Goal: Transaction & Acquisition: Purchase product/service

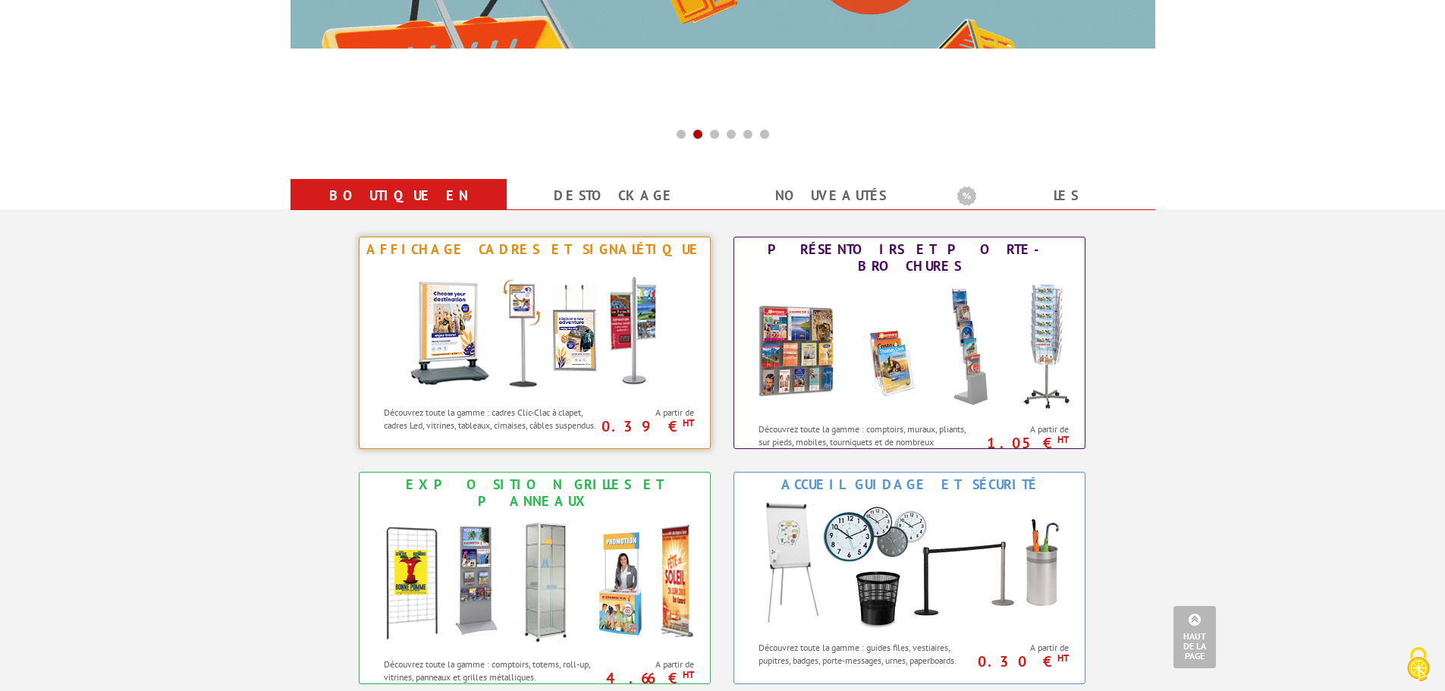
click at [514, 337] on img at bounding box center [535, 330] width 281 height 137
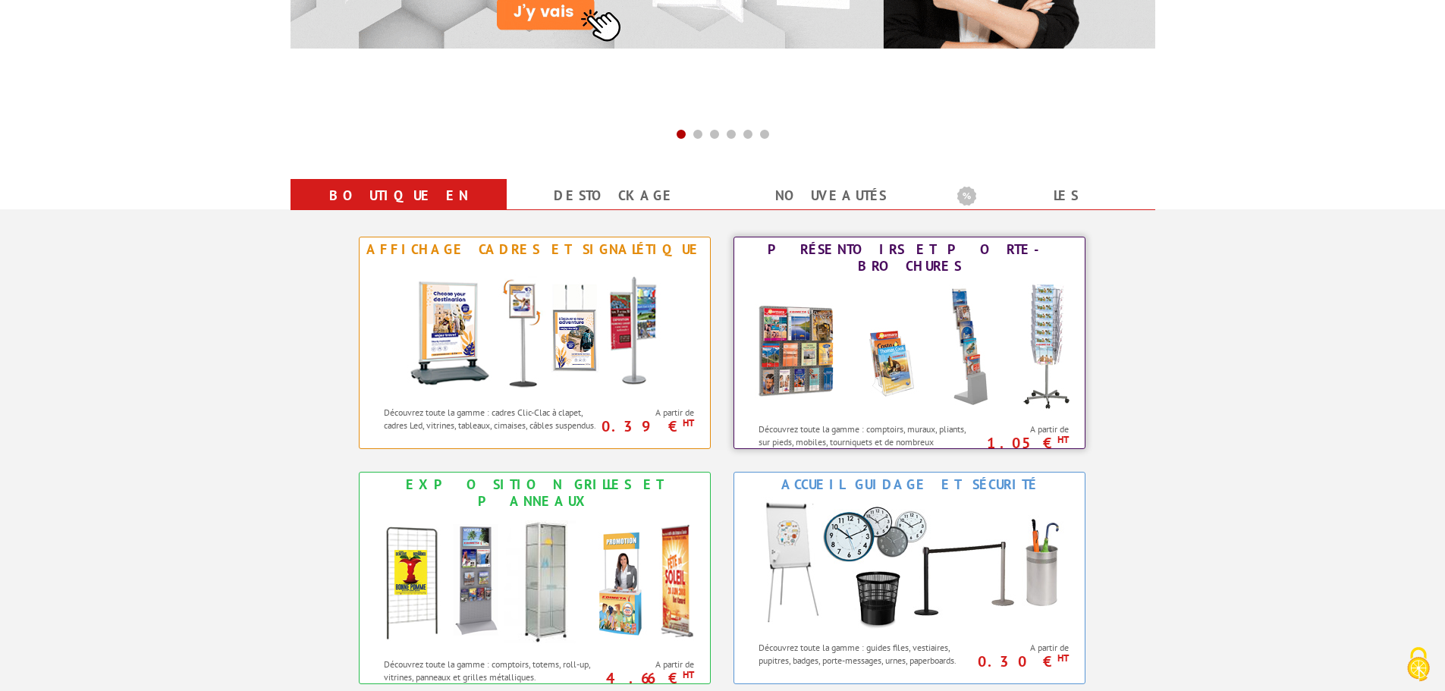
click at [948, 373] on img at bounding box center [910, 346] width 334 height 137
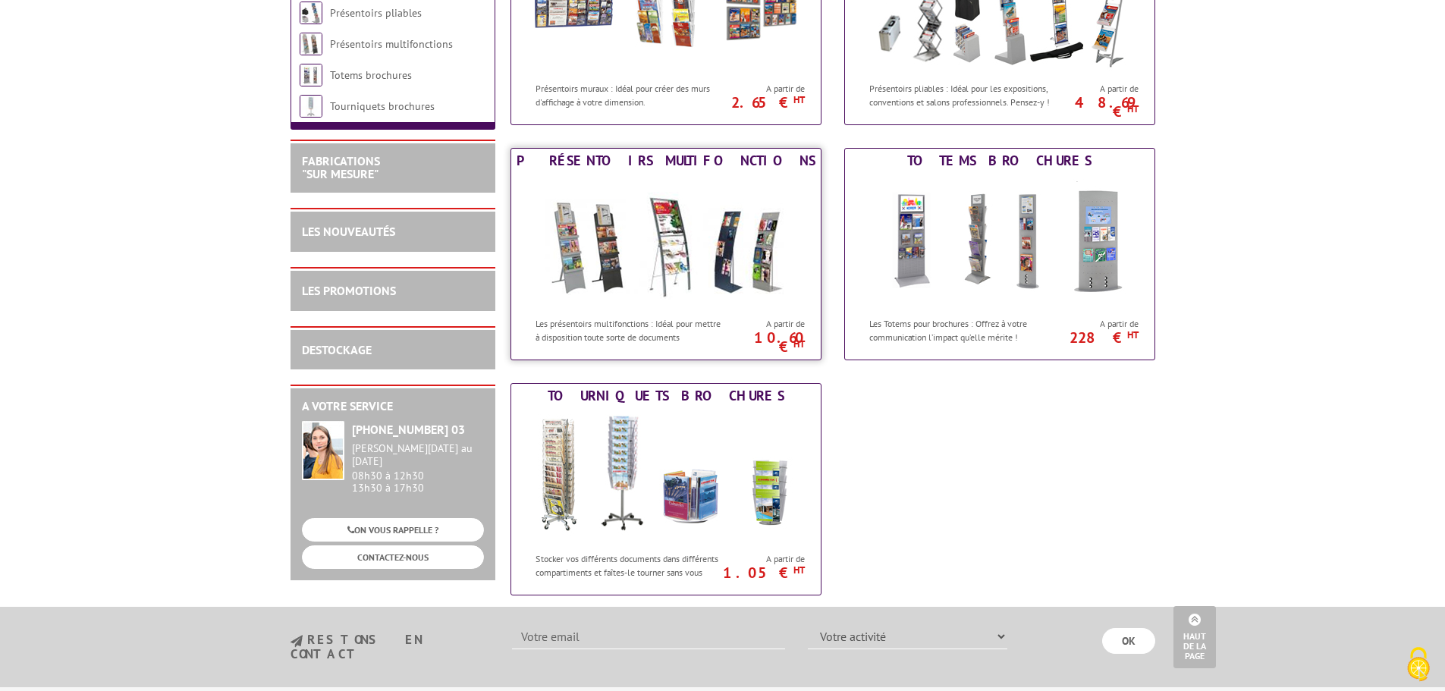
scroll to position [835, 0]
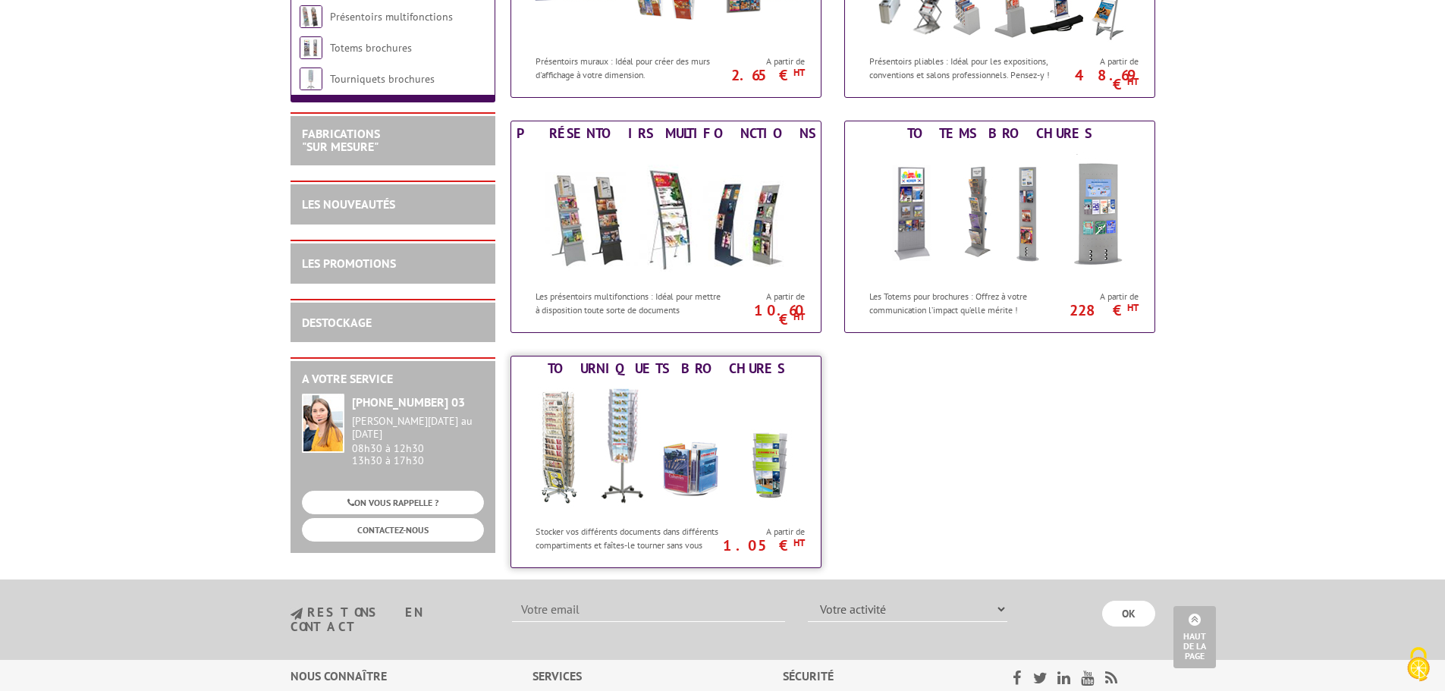
click at [641, 474] on img at bounding box center [666, 449] width 281 height 137
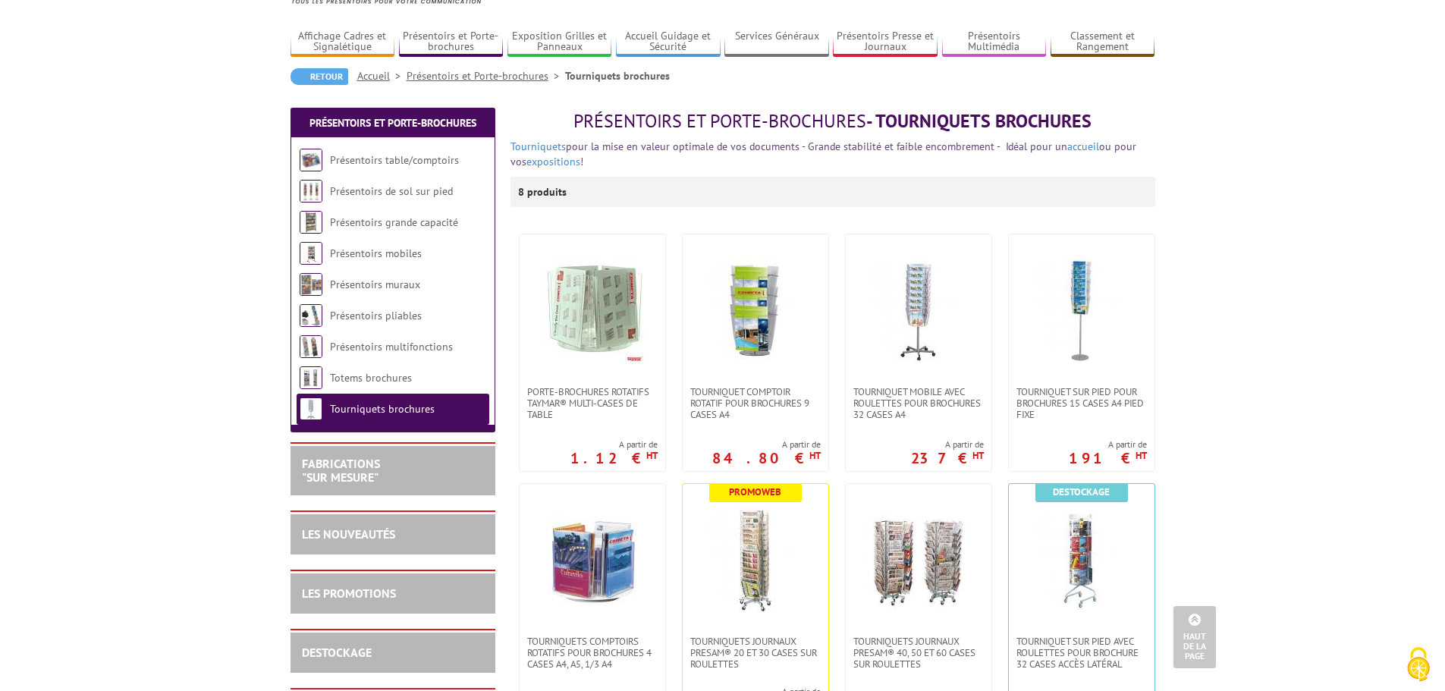
scroll to position [76, 0]
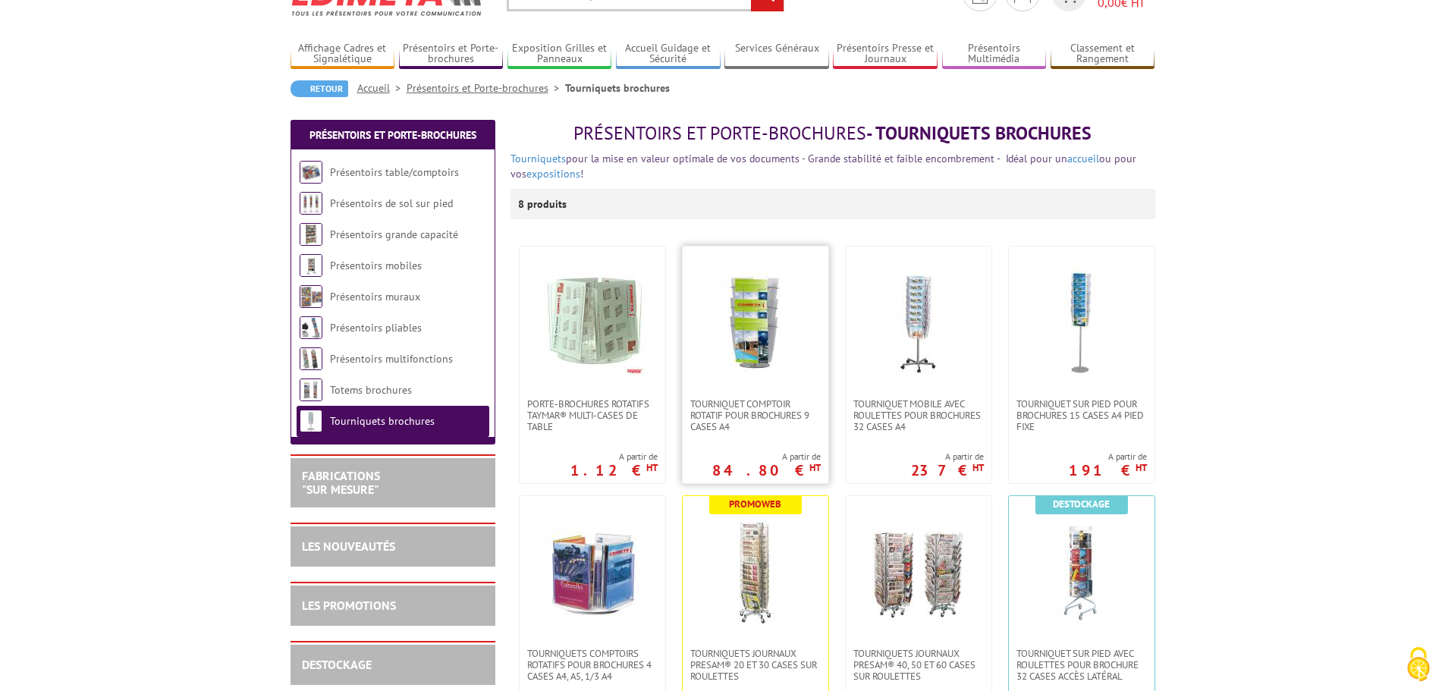
click at [789, 385] on link at bounding box center [756, 323] width 146 height 152
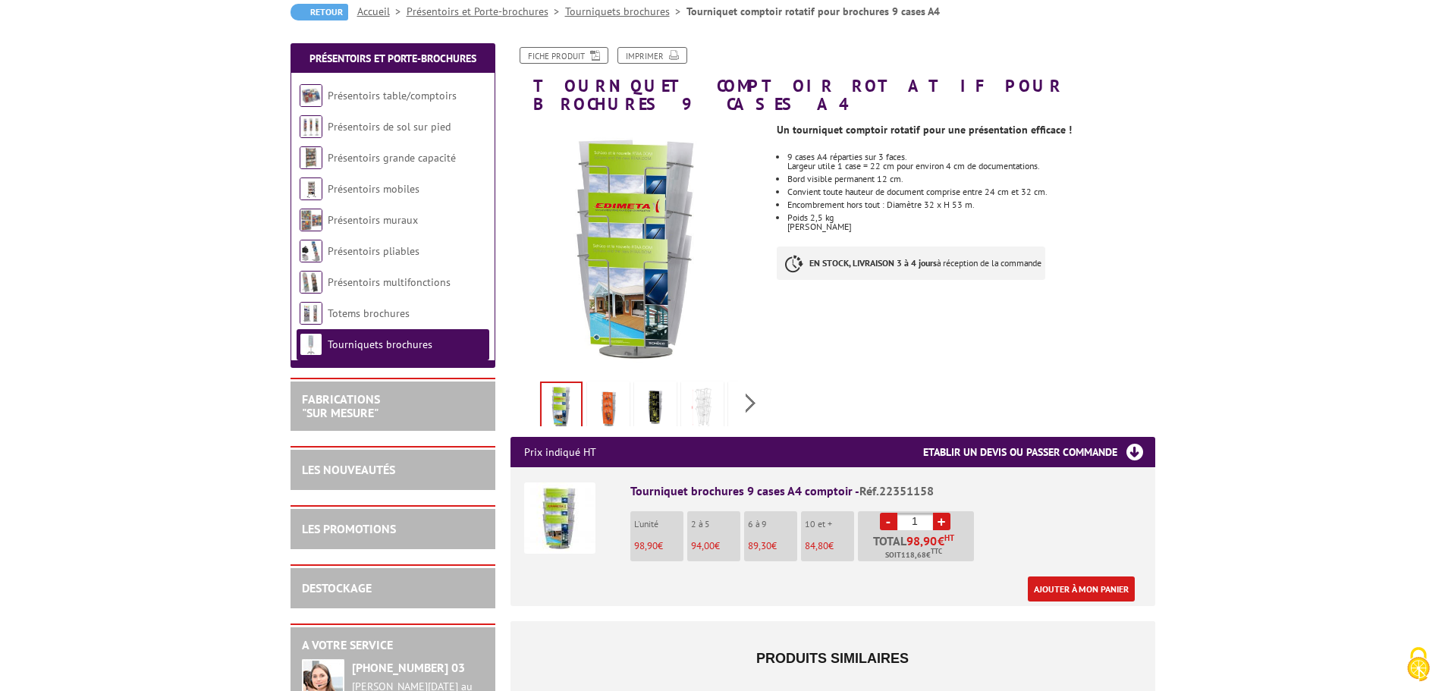
scroll to position [152, 0]
click at [695, 401] on img at bounding box center [702, 408] width 36 height 47
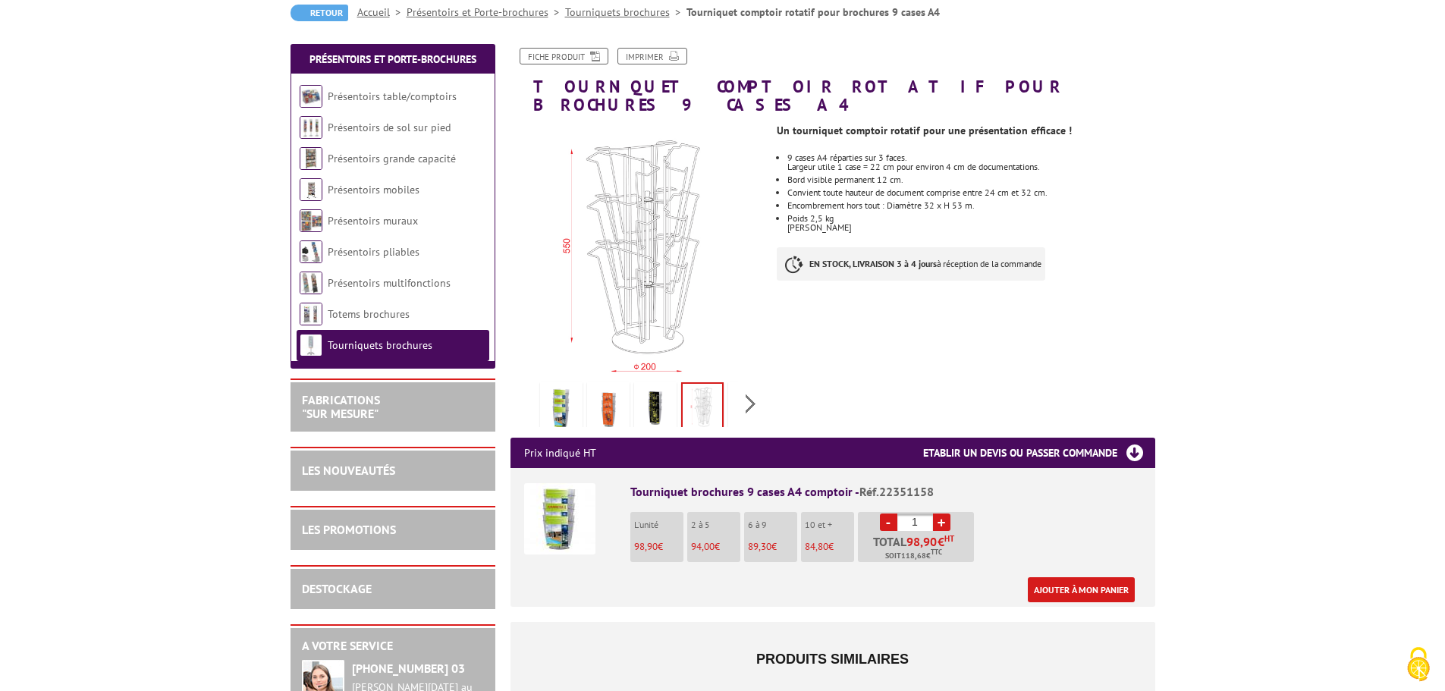
click at [409, 344] on link "Tourniquets brochures" at bounding box center [380, 345] width 105 height 14
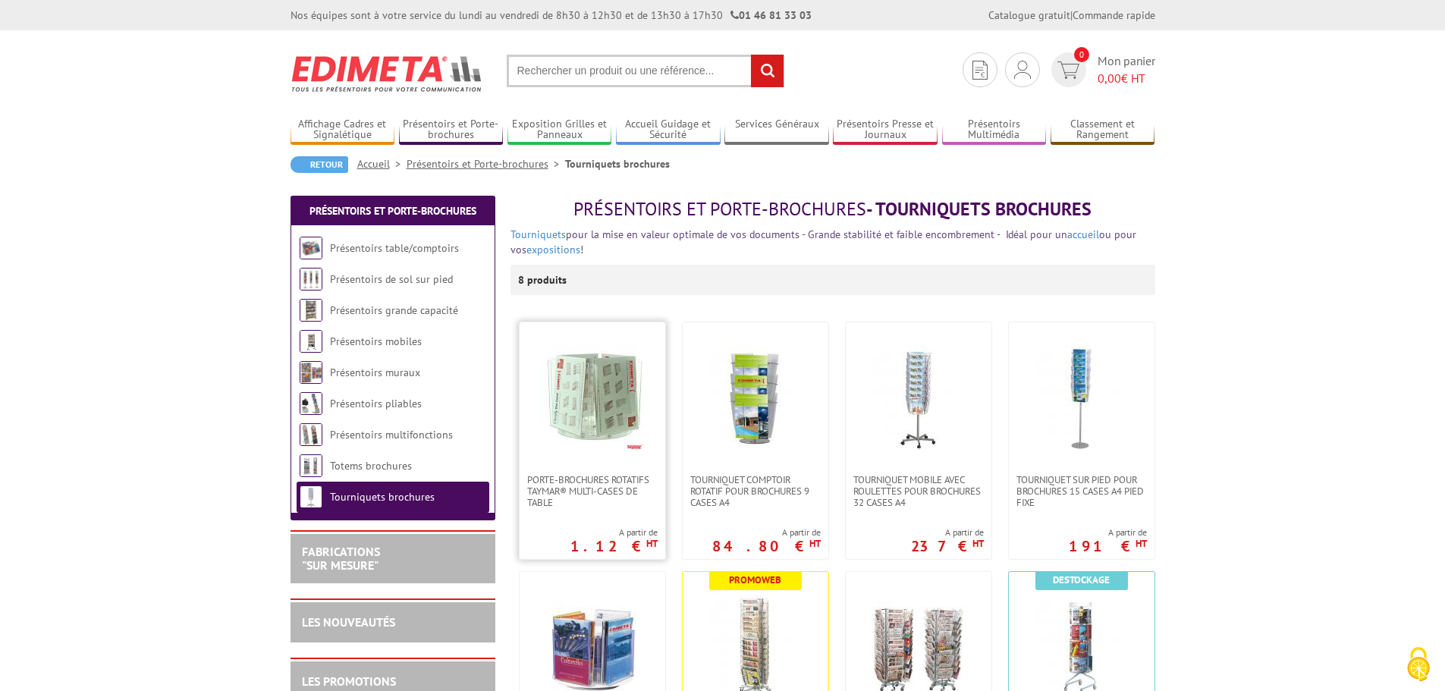
click at [560, 454] on link at bounding box center [593, 398] width 146 height 152
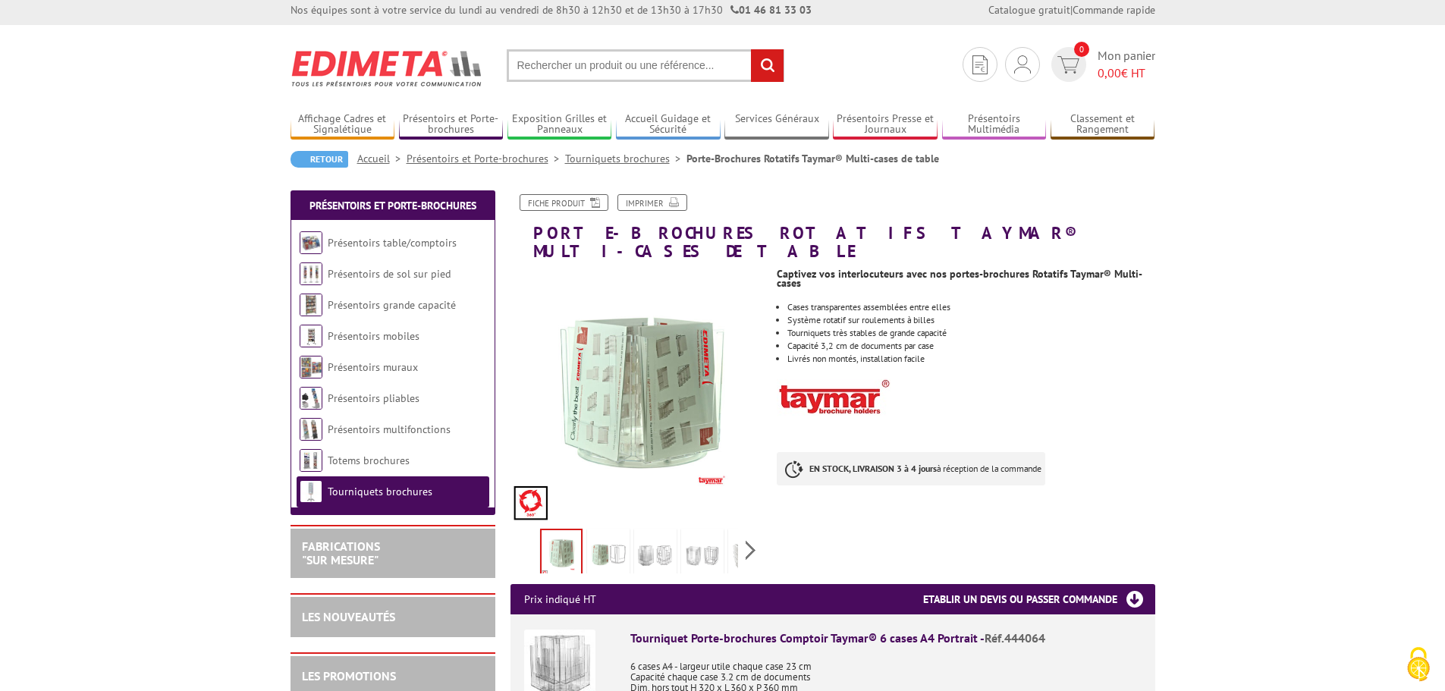
scroll to position [152, 0]
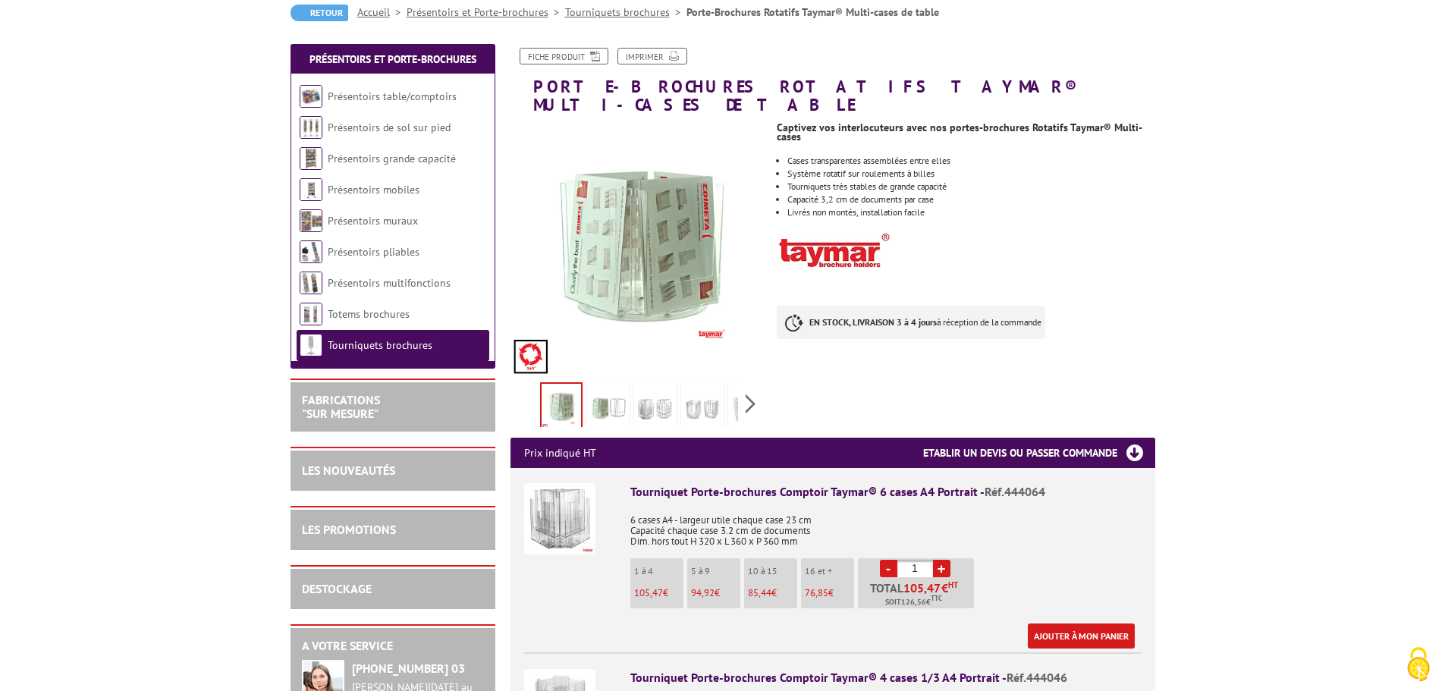
click at [612, 388] on img at bounding box center [608, 408] width 36 height 47
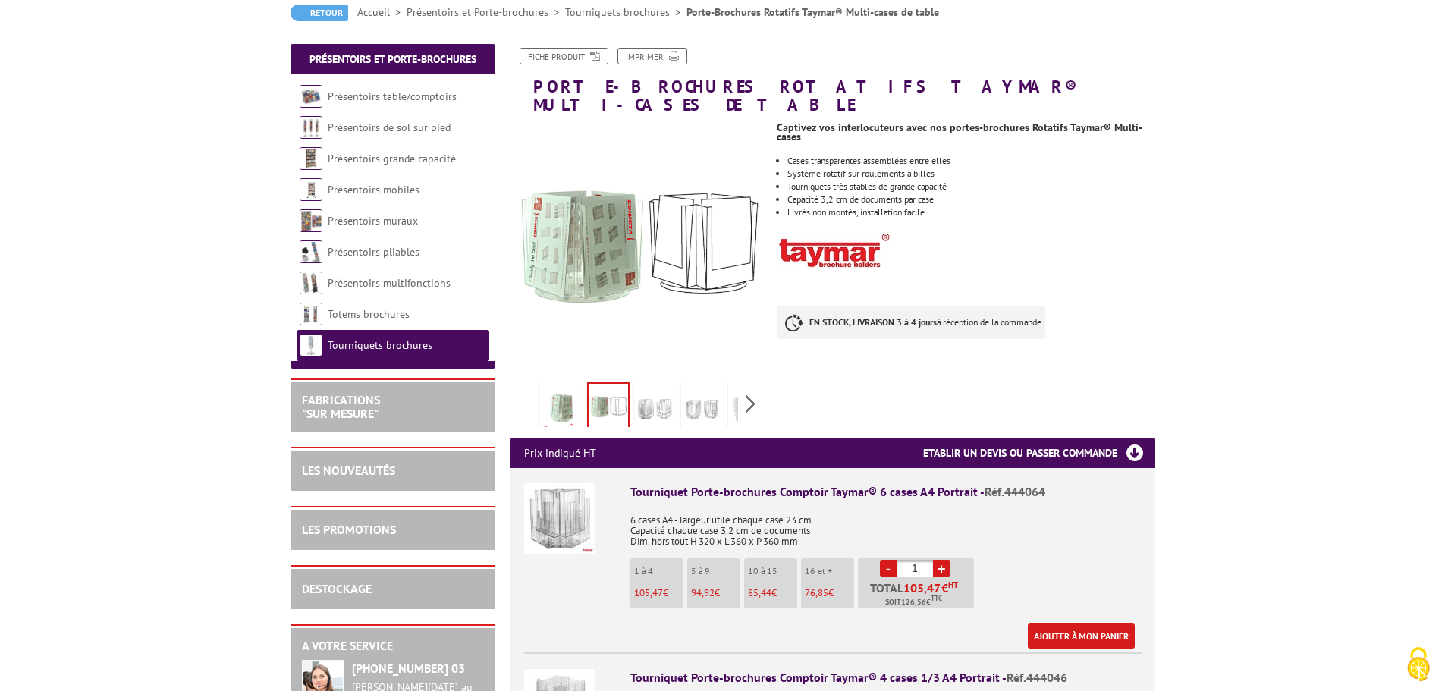
click at [650, 392] on img at bounding box center [655, 408] width 36 height 47
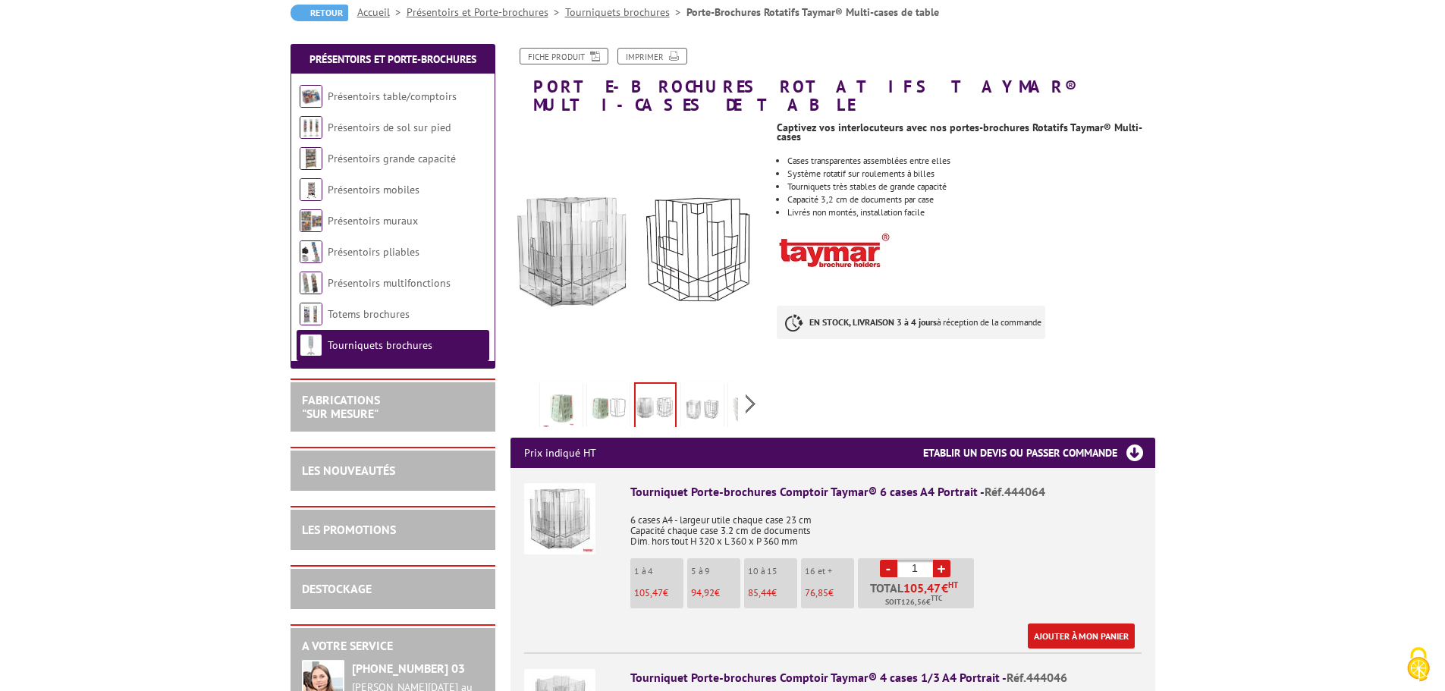
click at [706, 392] on img at bounding box center [702, 408] width 36 height 47
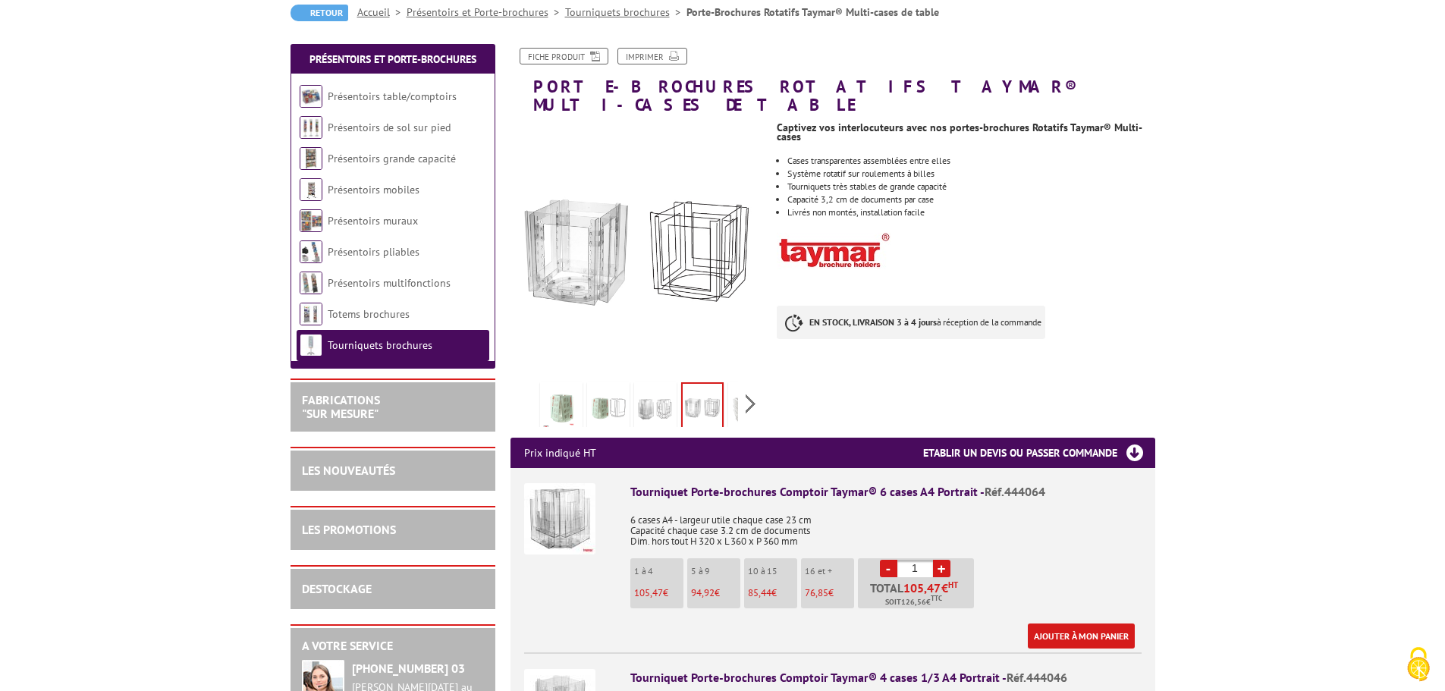
click at [753, 387] on div "Previous Next" at bounding box center [639, 403] width 256 height 53
click at [670, 385] on img at bounding box center [668, 408] width 36 height 47
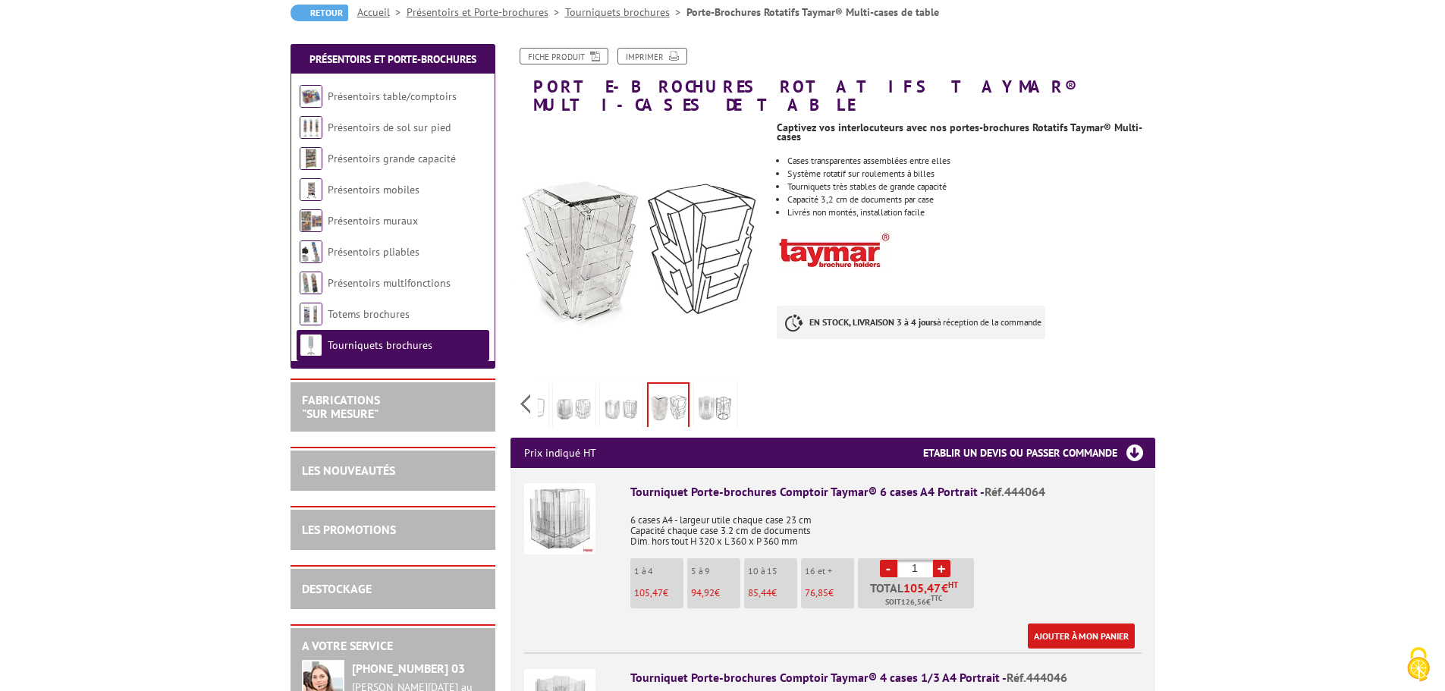
click at [725, 386] on img at bounding box center [715, 408] width 36 height 47
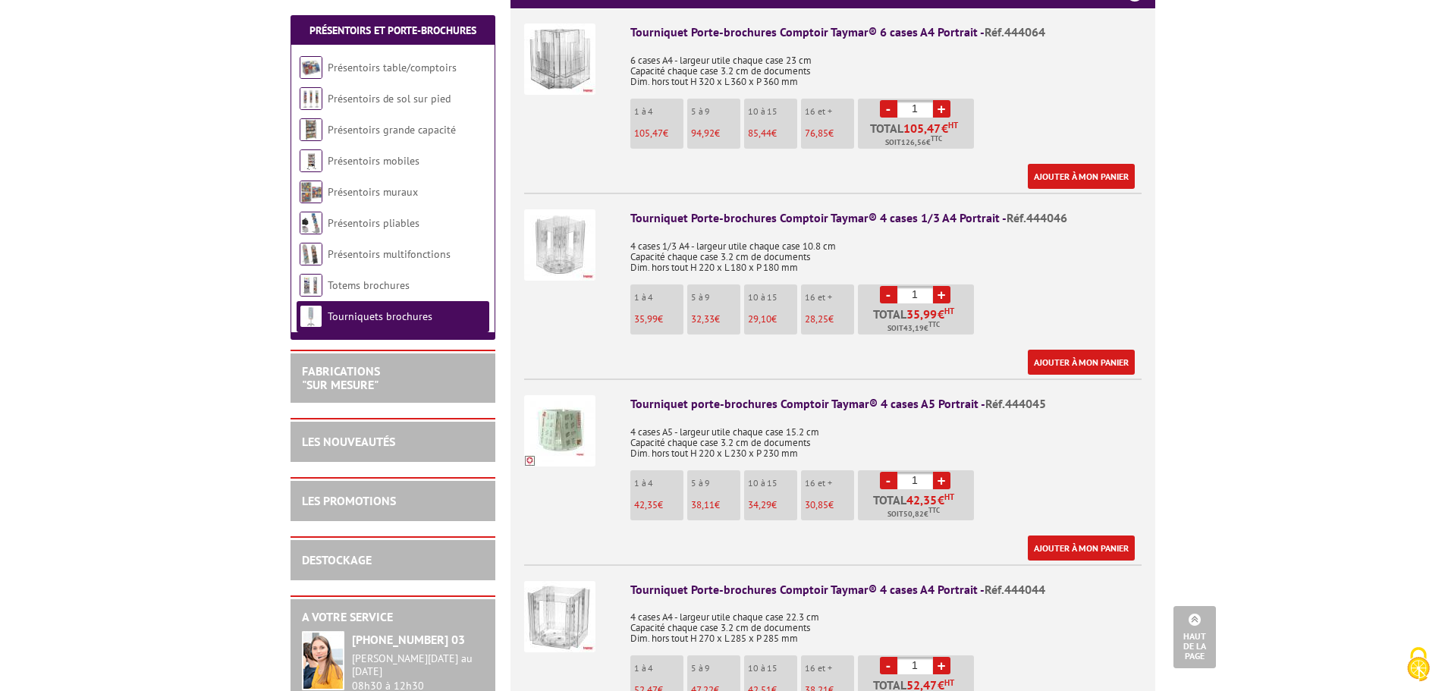
scroll to position [607, 0]
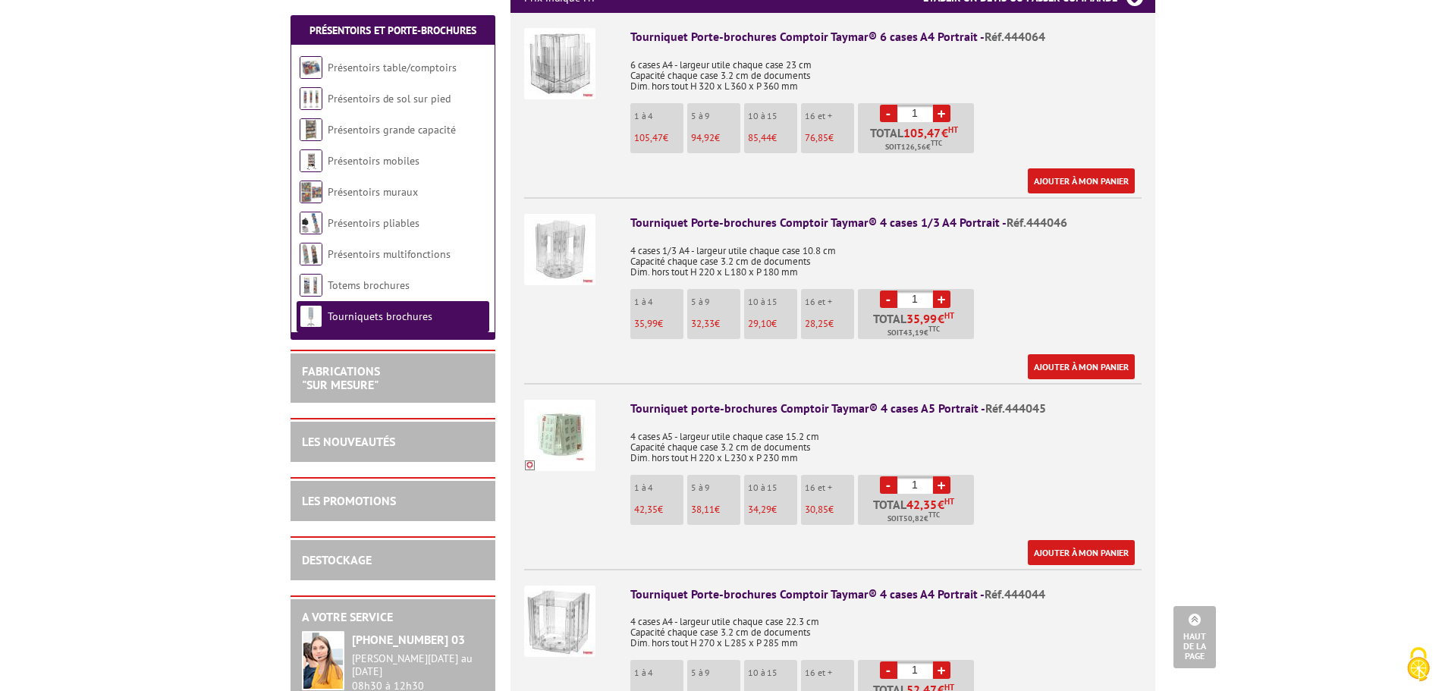
click at [545, 436] on img at bounding box center [559, 435] width 71 height 71
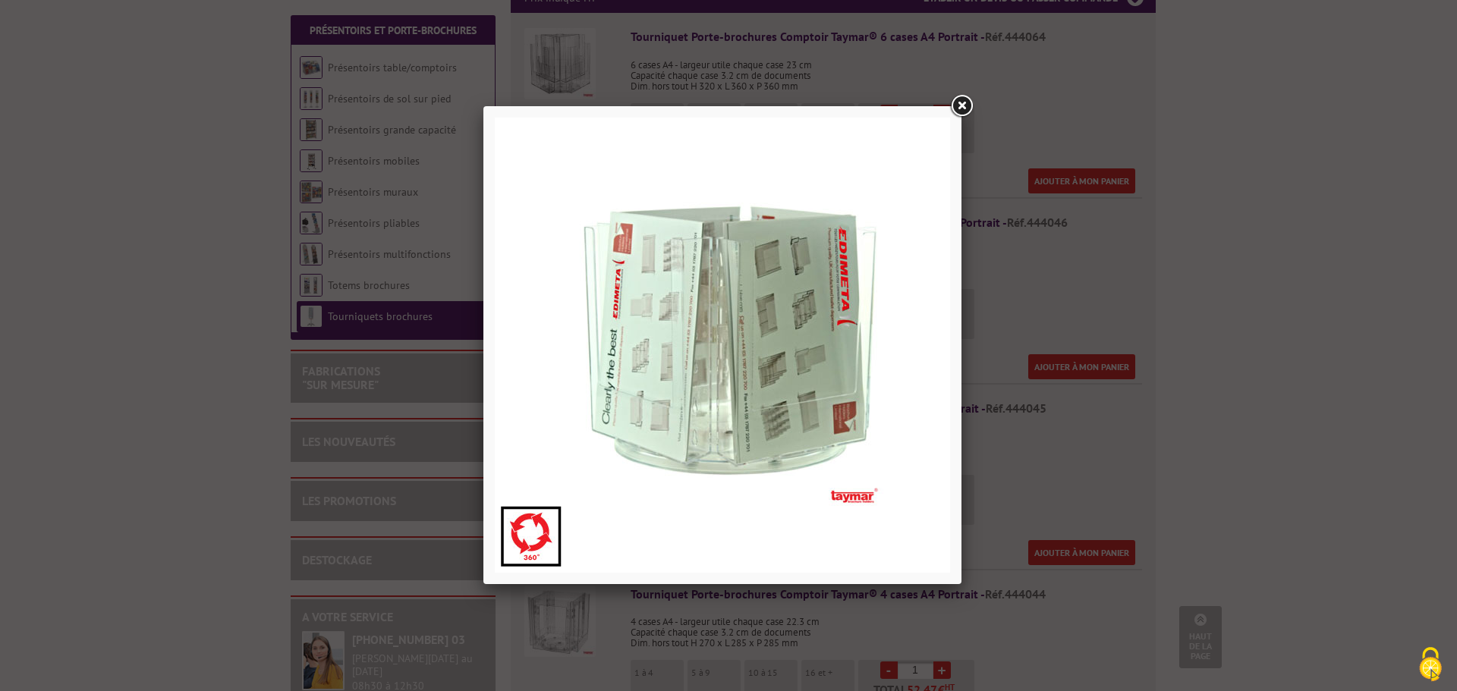
click at [967, 102] on link at bounding box center [961, 106] width 27 height 27
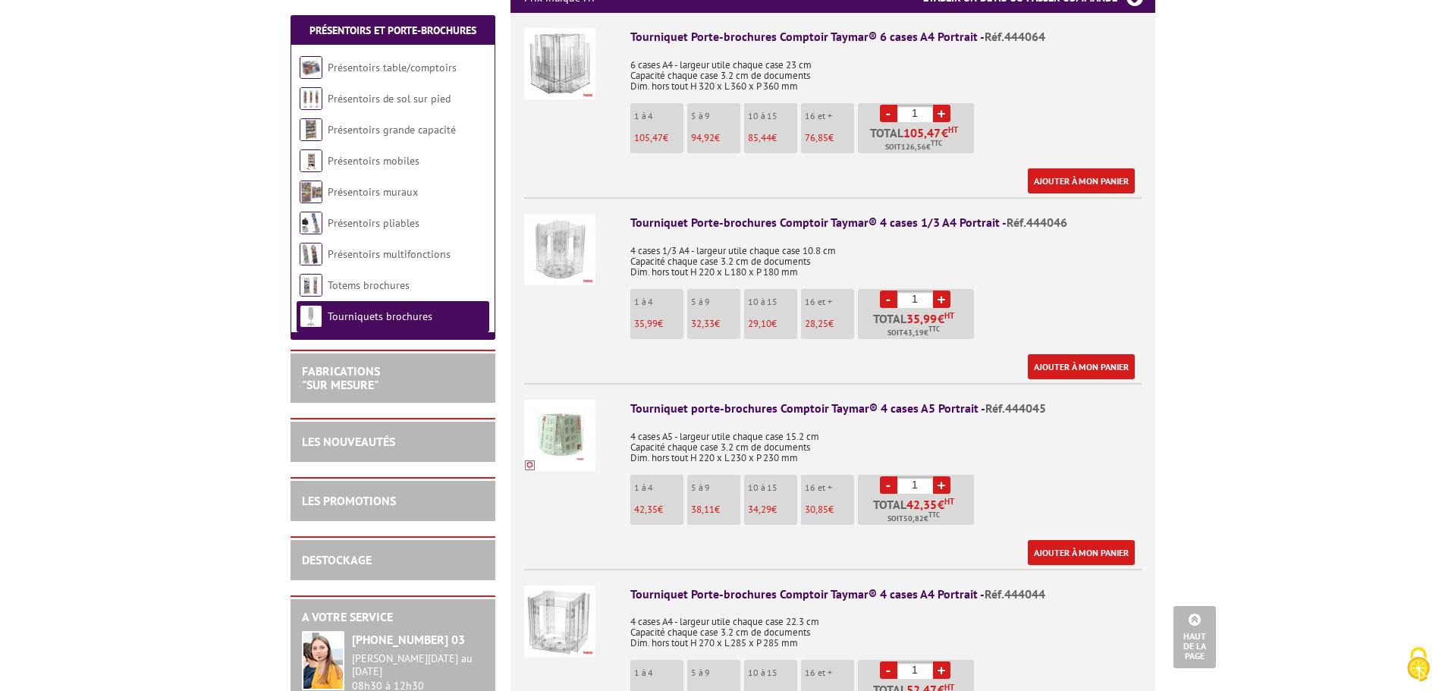
scroll to position [379, 0]
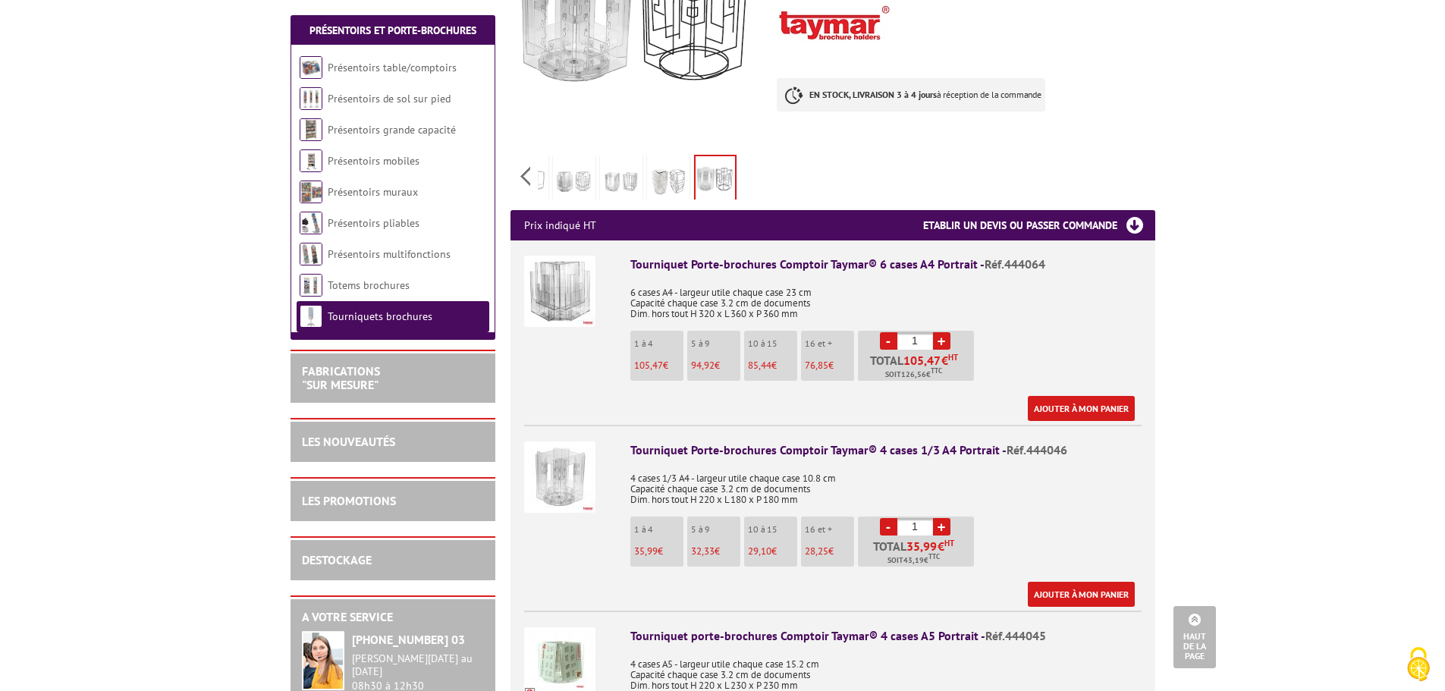
click at [580, 256] on img at bounding box center [559, 291] width 71 height 71
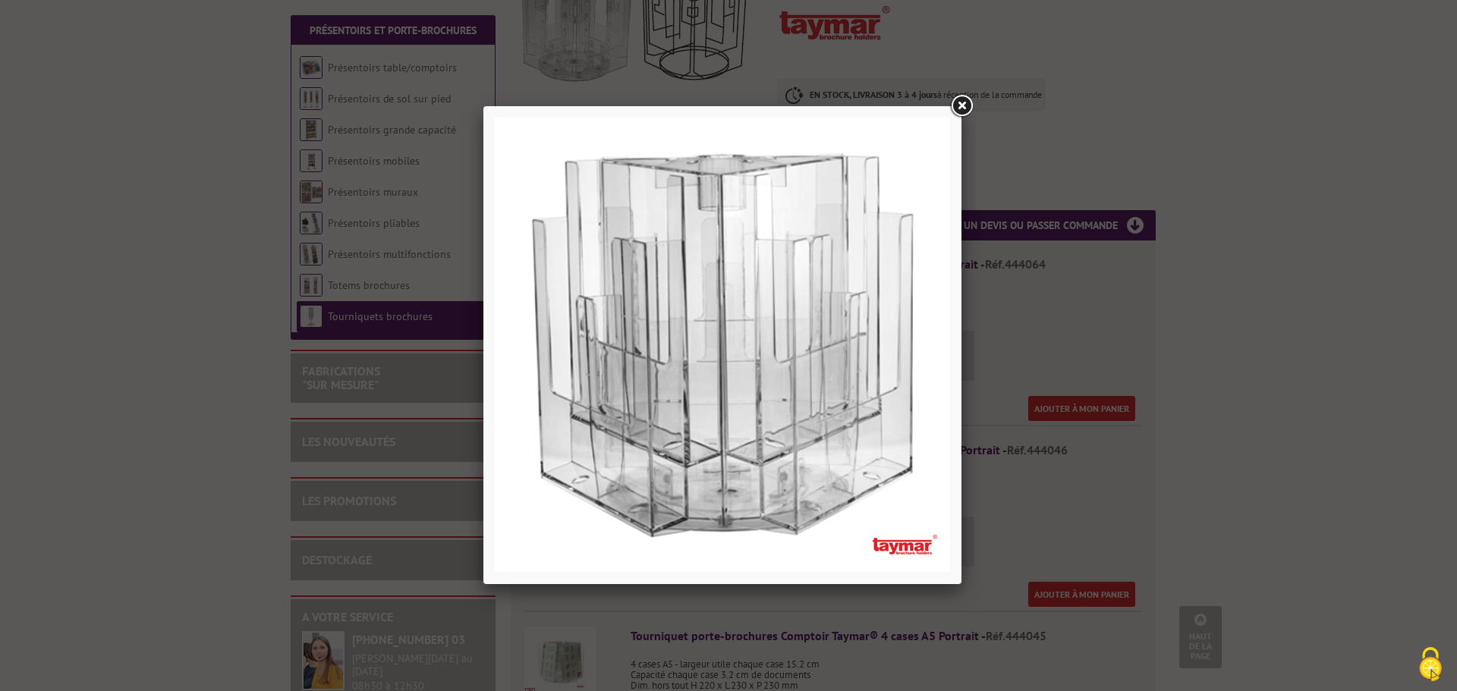
click at [966, 103] on link at bounding box center [961, 106] width 27 height 27
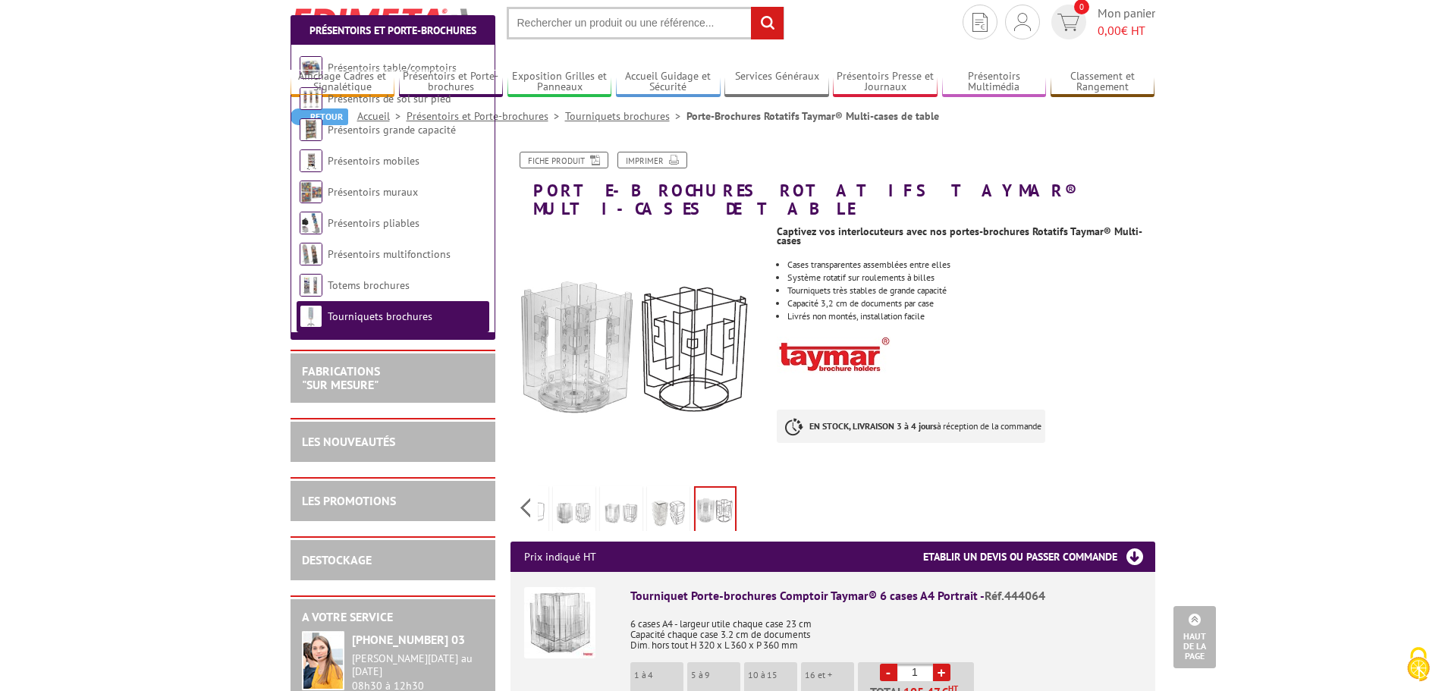
scroll to position [0, 0]
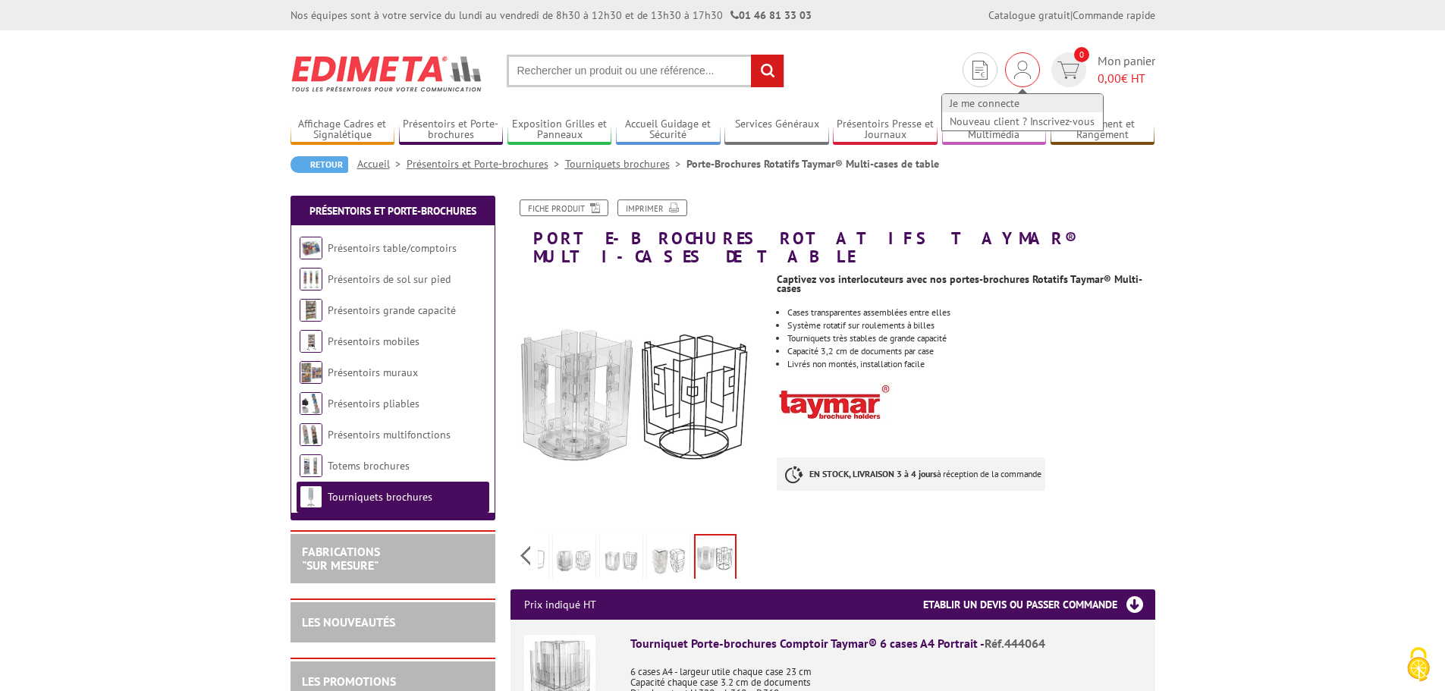
click at [1011, 100] on link "Je me connecte" at bounding box center [1022, 103] width 161 height 18
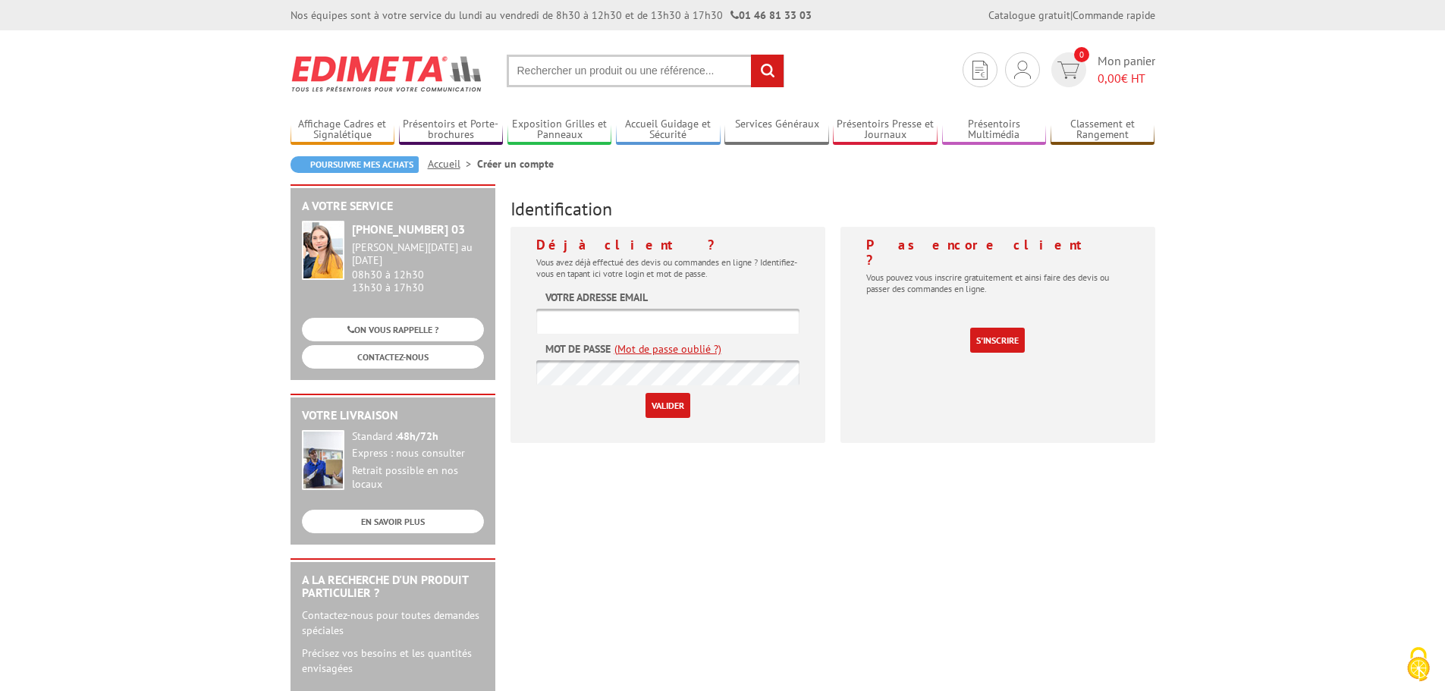
click at [612, 320] on input "text" at bounding box center [667, 321] width 263 height 25
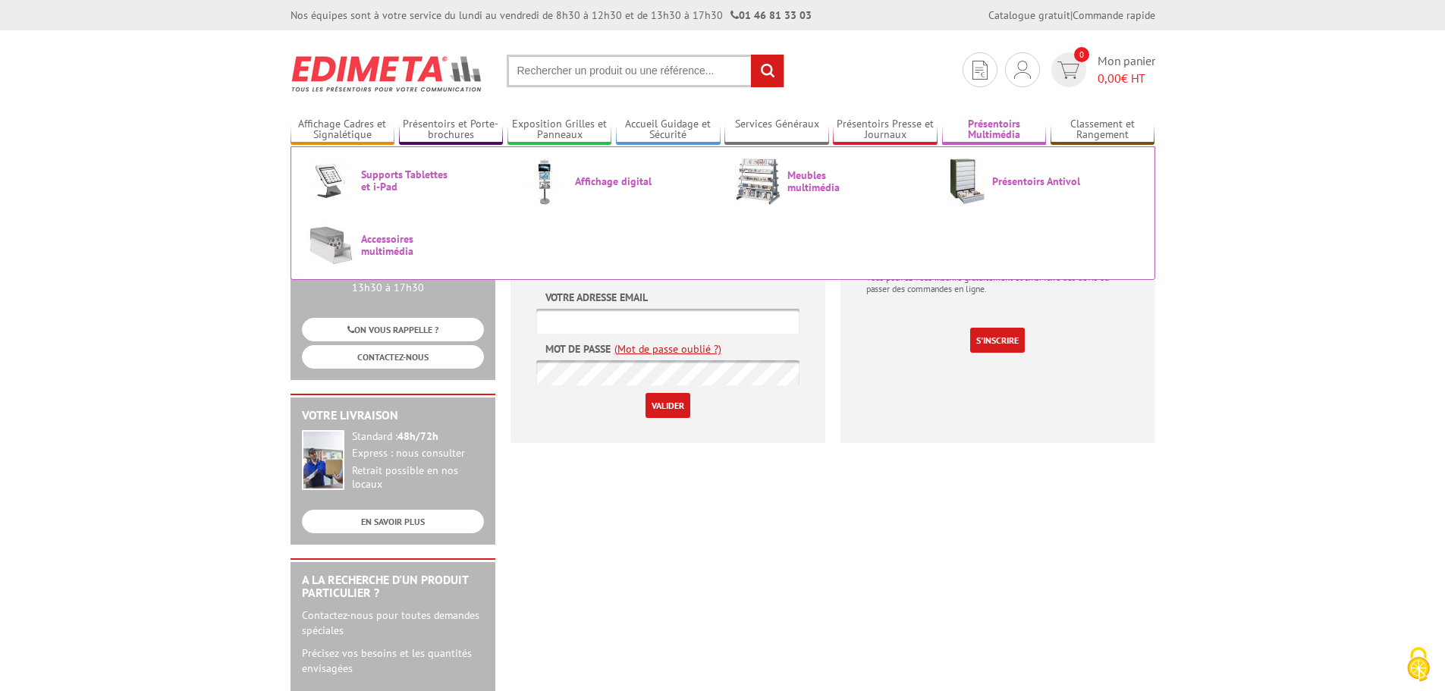
click at [982, 136] on link "Présentoirs Multimédia" at bounding box center [994, 130] width 105 height 25
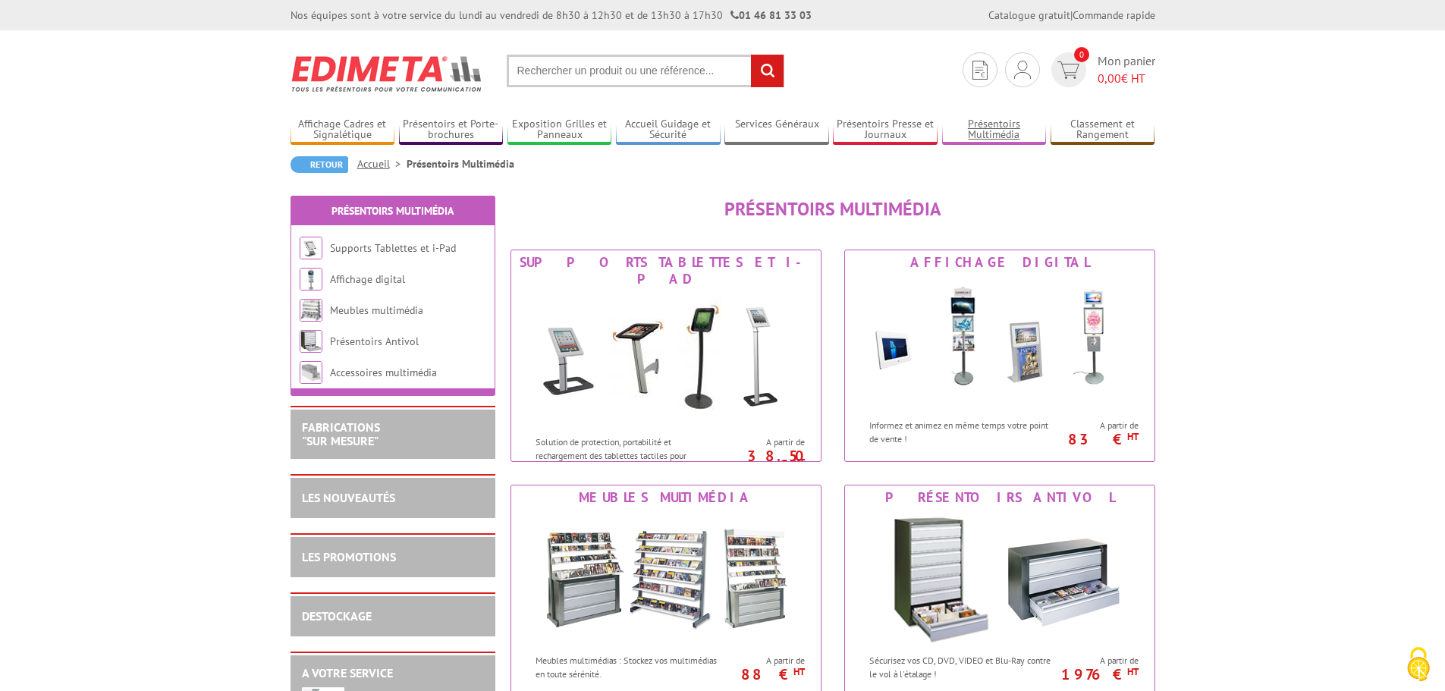
click at [982, 136] on link "Présentoirs Multimédia" at bounding box center [994, 130] width 105 height 25
click at [559, 68] on input "text" at bounding box center [646, 71] width 278 height 33
click at [599, 71] on input "text" at bounding box center [646, 71] width 278 height 33
click at [599, 73] on input "text" at bounding box center [646, 71] width 278 height 33
click at [597, 72] on input "text" at bounding box center [646, 71] width 278 height 33
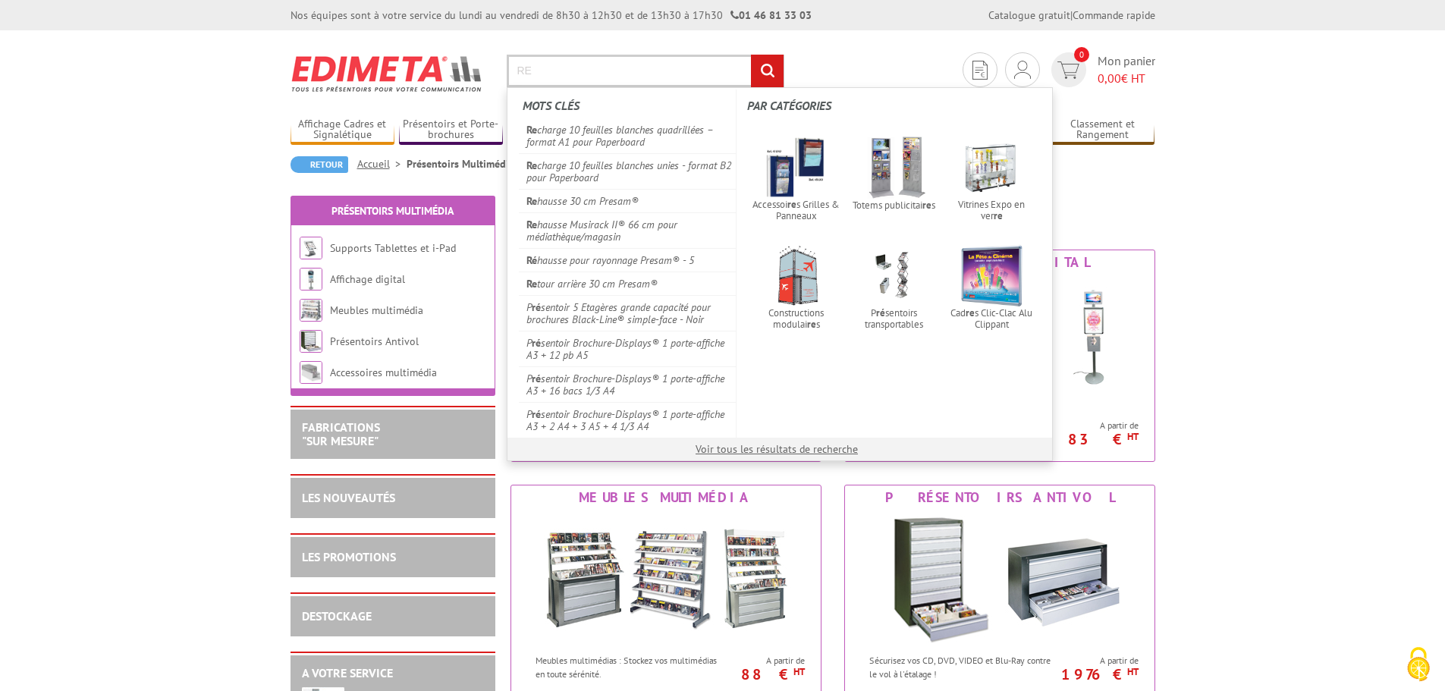
type input "R"
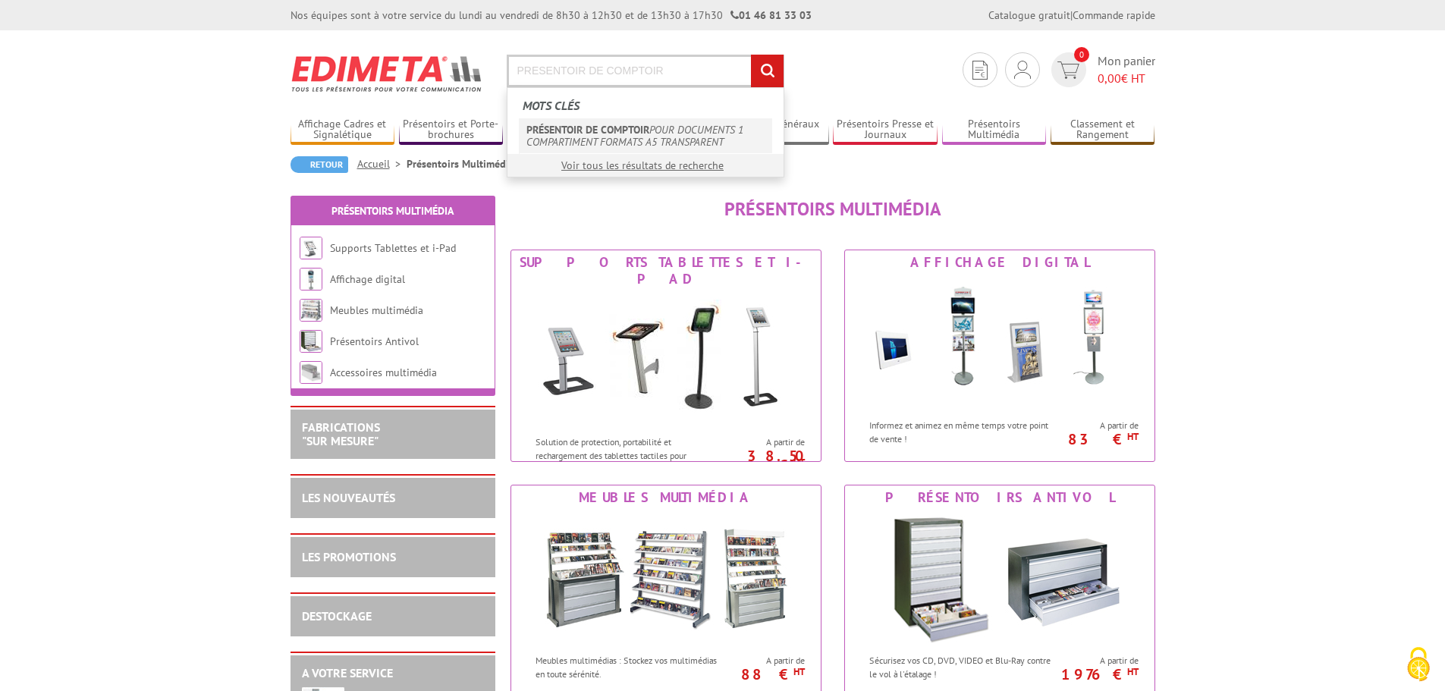
type input "PRESENTOIR DE COMPTOIR"
click at [563, 136] on link "PRÉSENTOIR DE COMPTOIR POUR DOCUMENTS 1 COMPARTIMENT FORMATS A5 TRANSPARENT" at bounding box center [645, 135] width 253 height 35
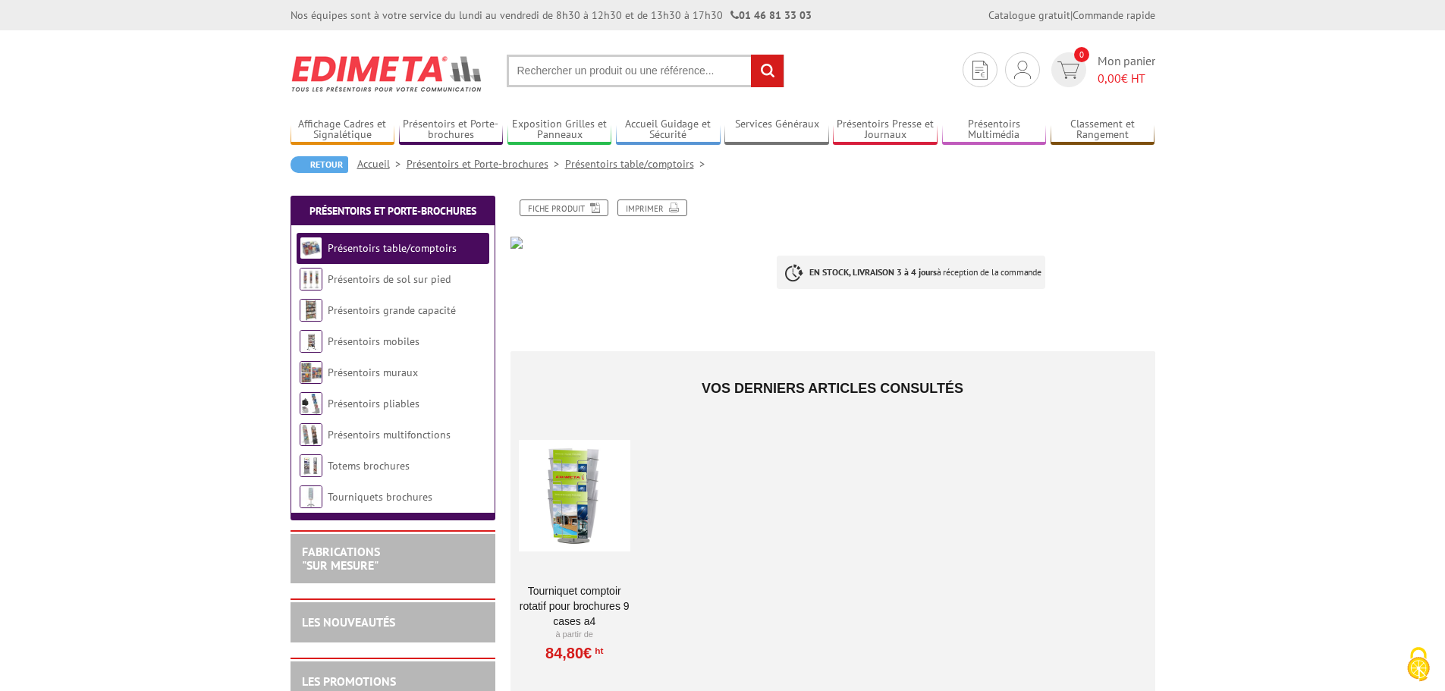
click at [364, 244] on link "Présentoirs table/comptoirs" at bounding box center [392, 248] width 129 height 14
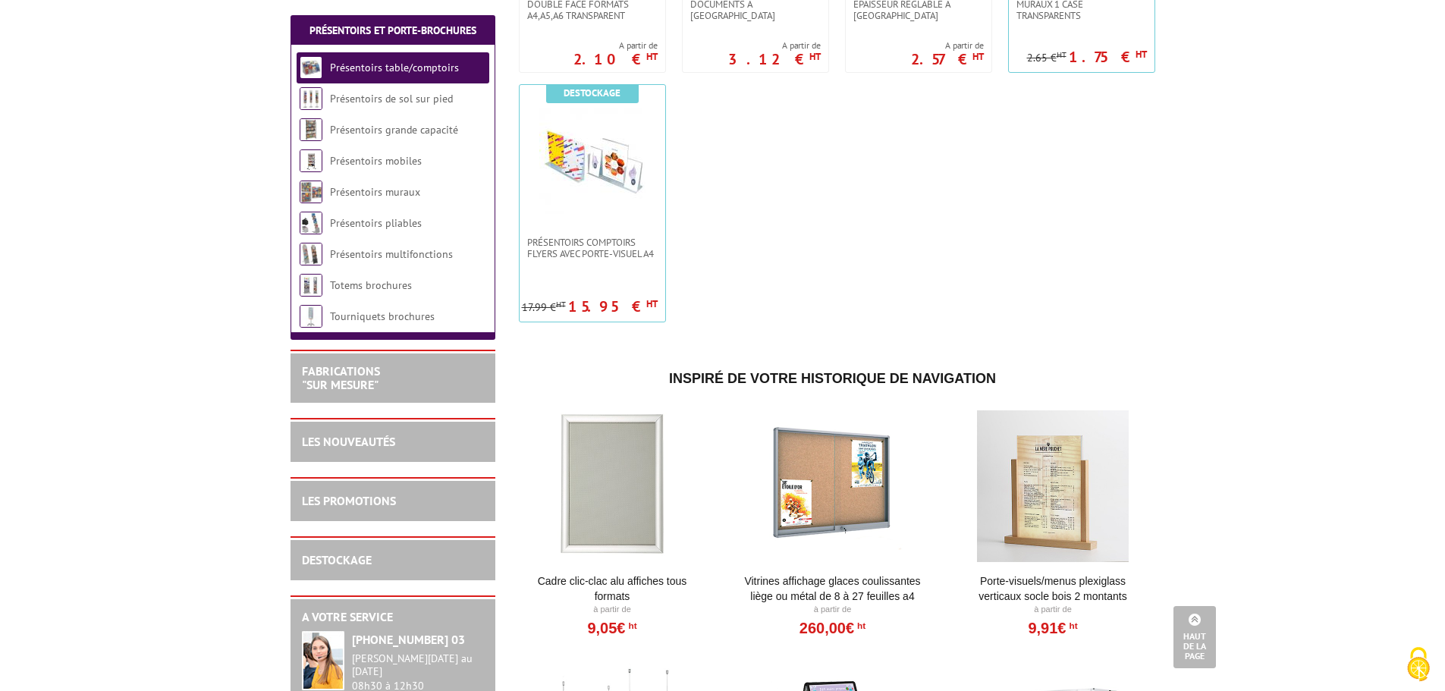
scroll to position [759, 0]
click at [404, 293] on li "Totems brochures" at bounding box center [393, 285] width 193 height 31
click at [338, 313] on link "Tourniquets brochures" at bounding box center [382, 317] width 105 height 14
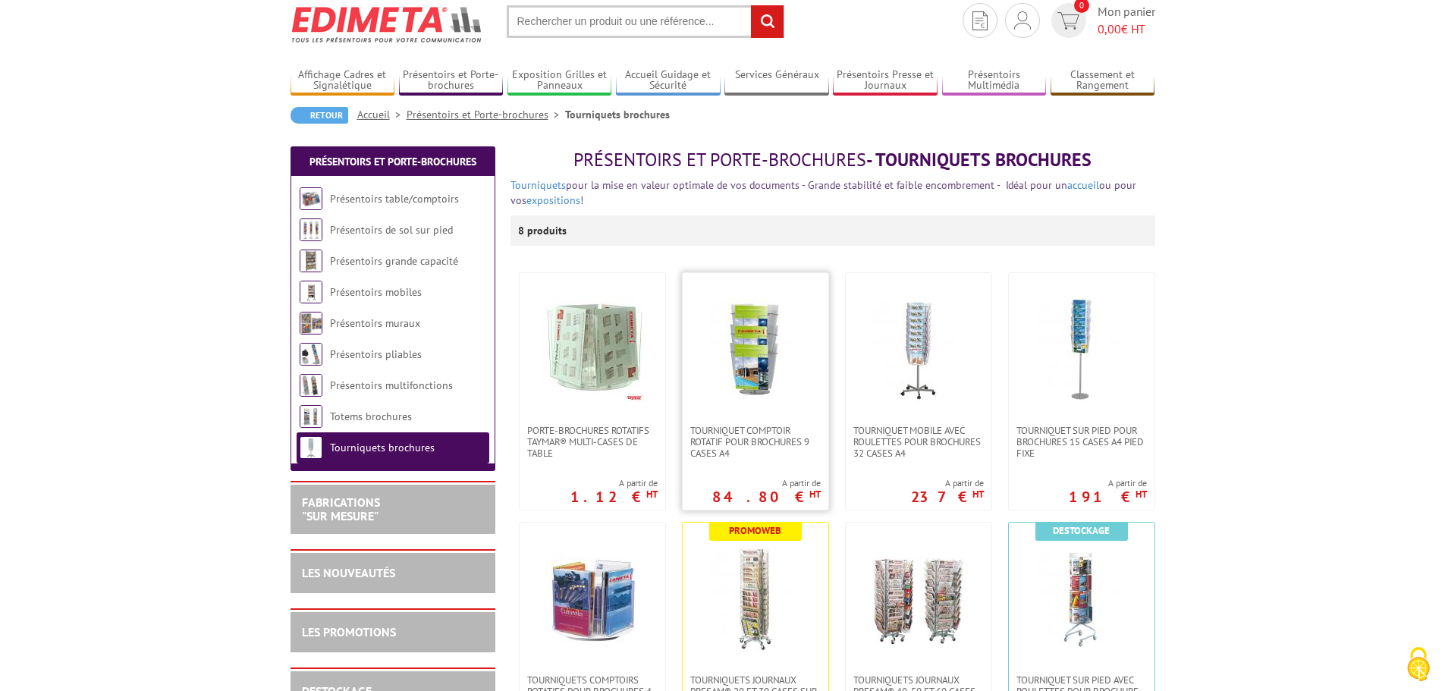
scroll to position [76, 0]
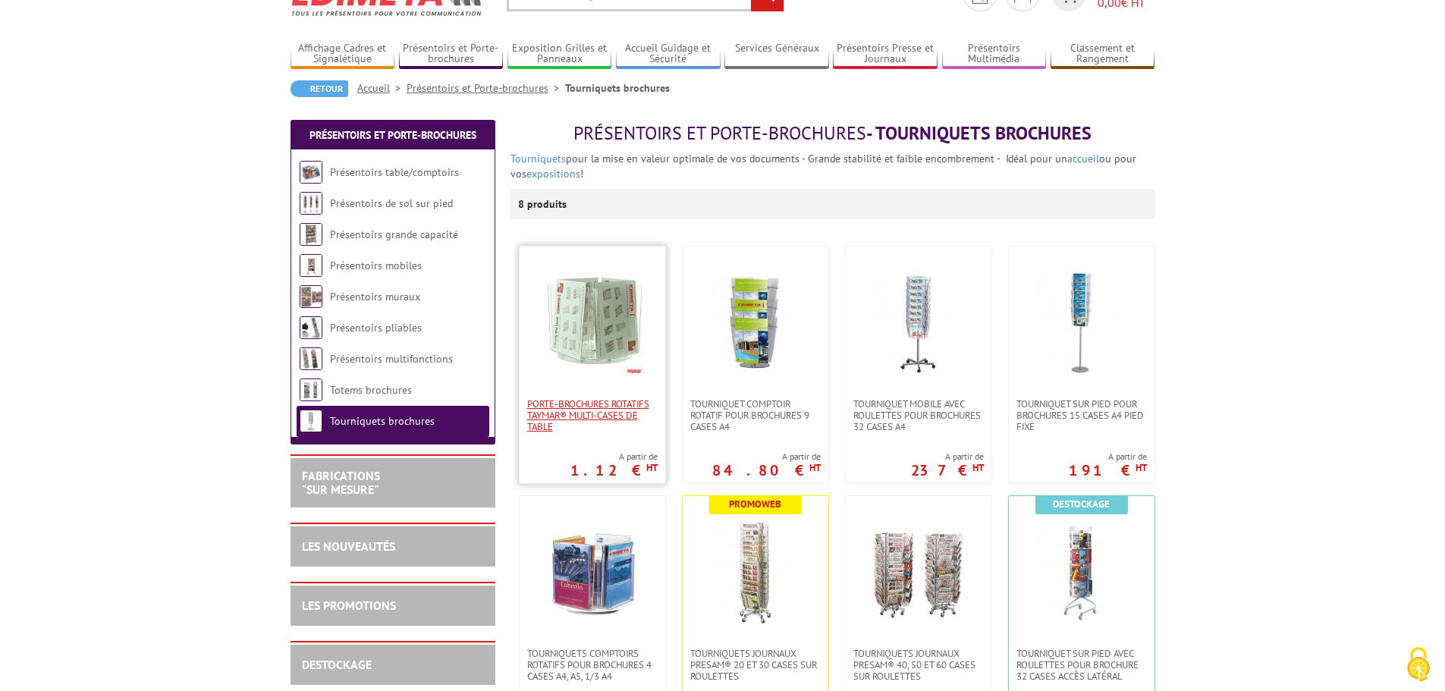
click at [587, 401] on span "Porte-Brochures Rotatifs Taymar® Multi-cases de table" at bounding box center [592, 415] width 131 height 34
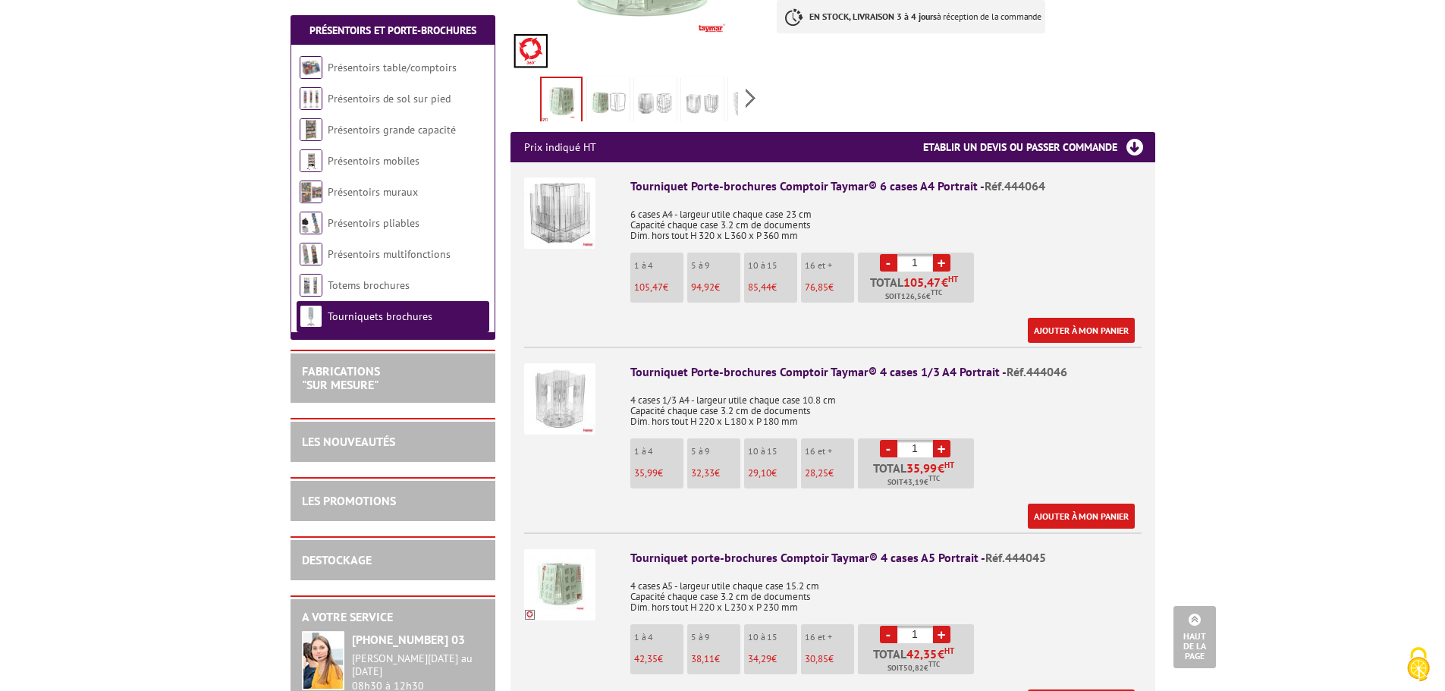
scroll to position [531, 0]
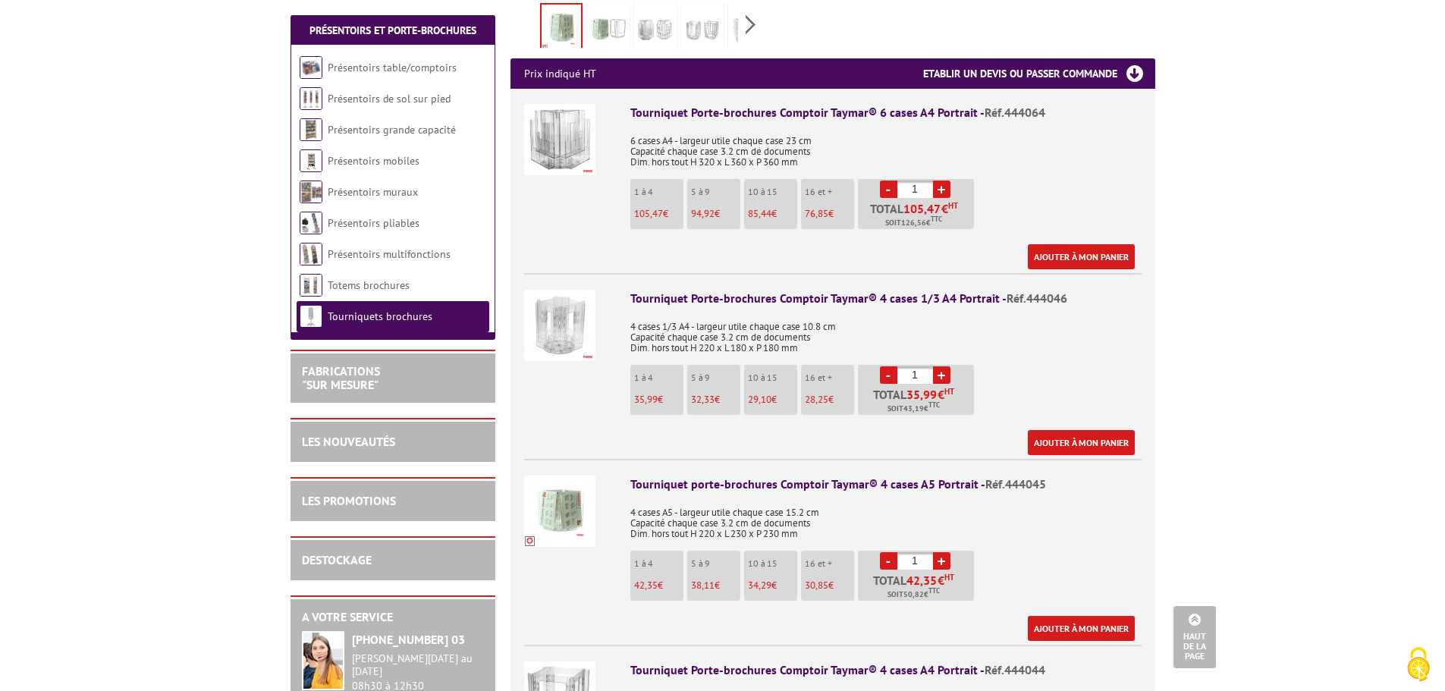
click at [561, 488] on img at bounding box center [559, 511] width 71 height 71
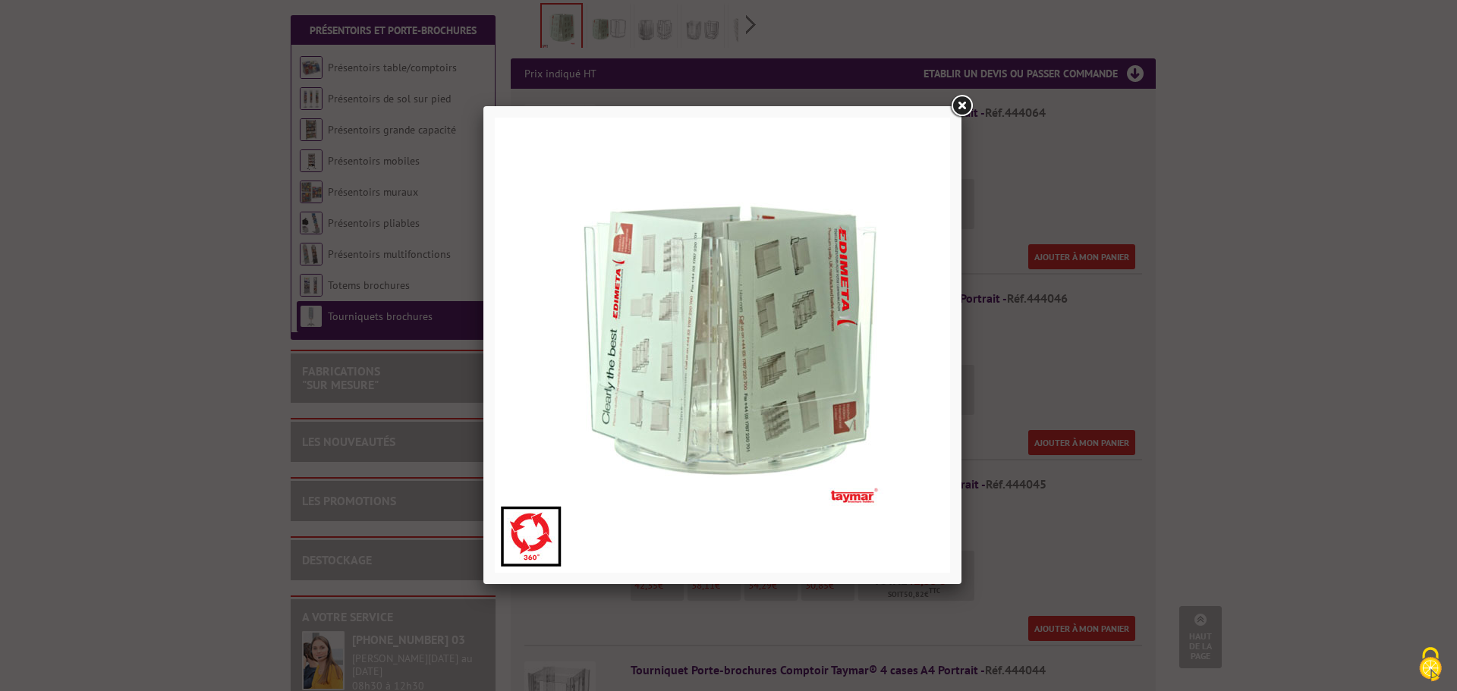
click at [954, 102] on link at bounding box center [961, 106] width 27 height 27
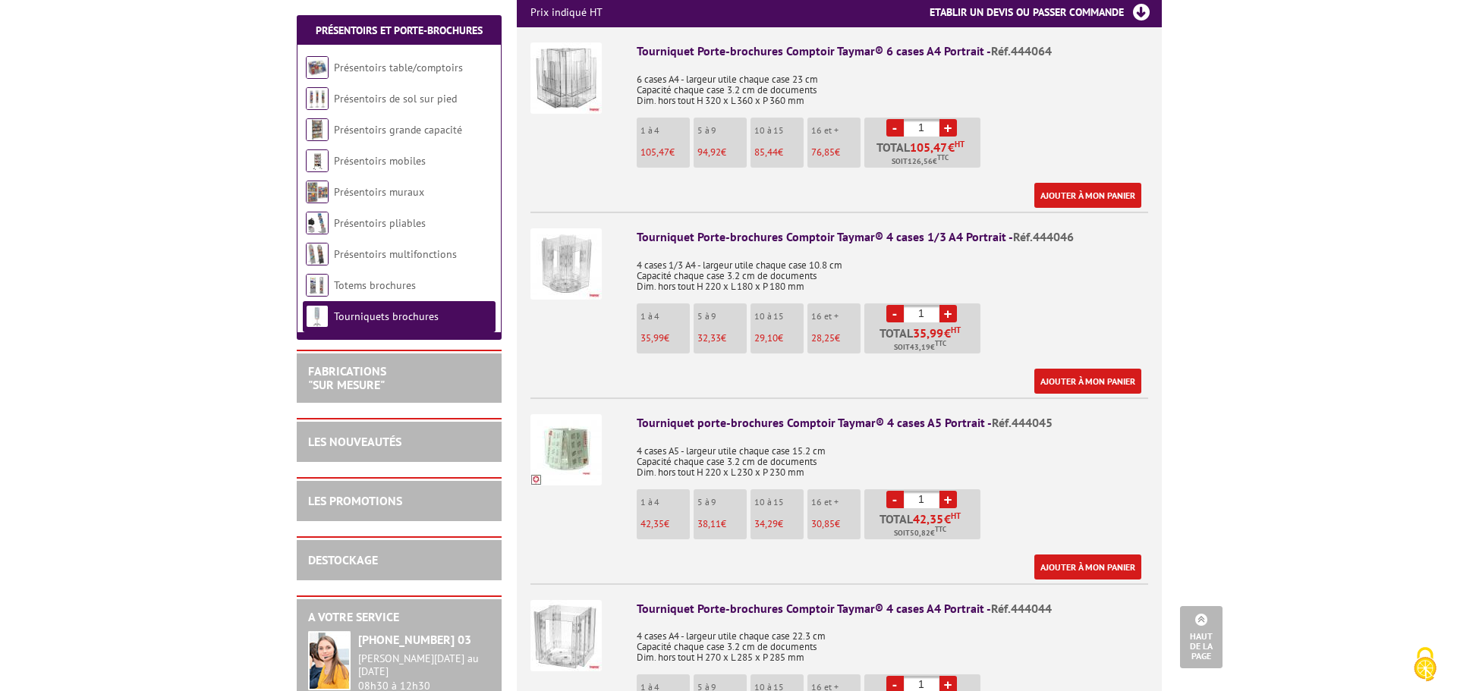
scroll to position [683, 0]
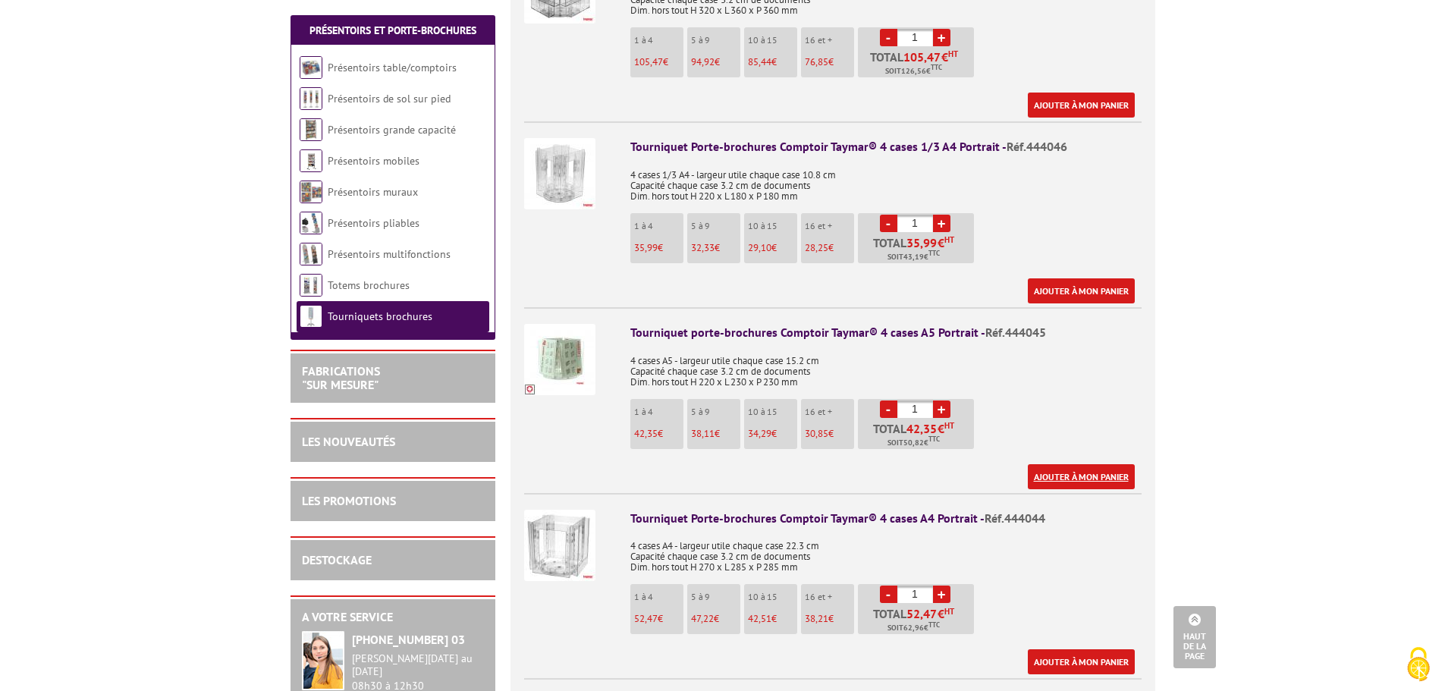
click at [1074, 464] on link "Ajouter à mon panier" at bounding box center [1081, 476] width 107 height 25
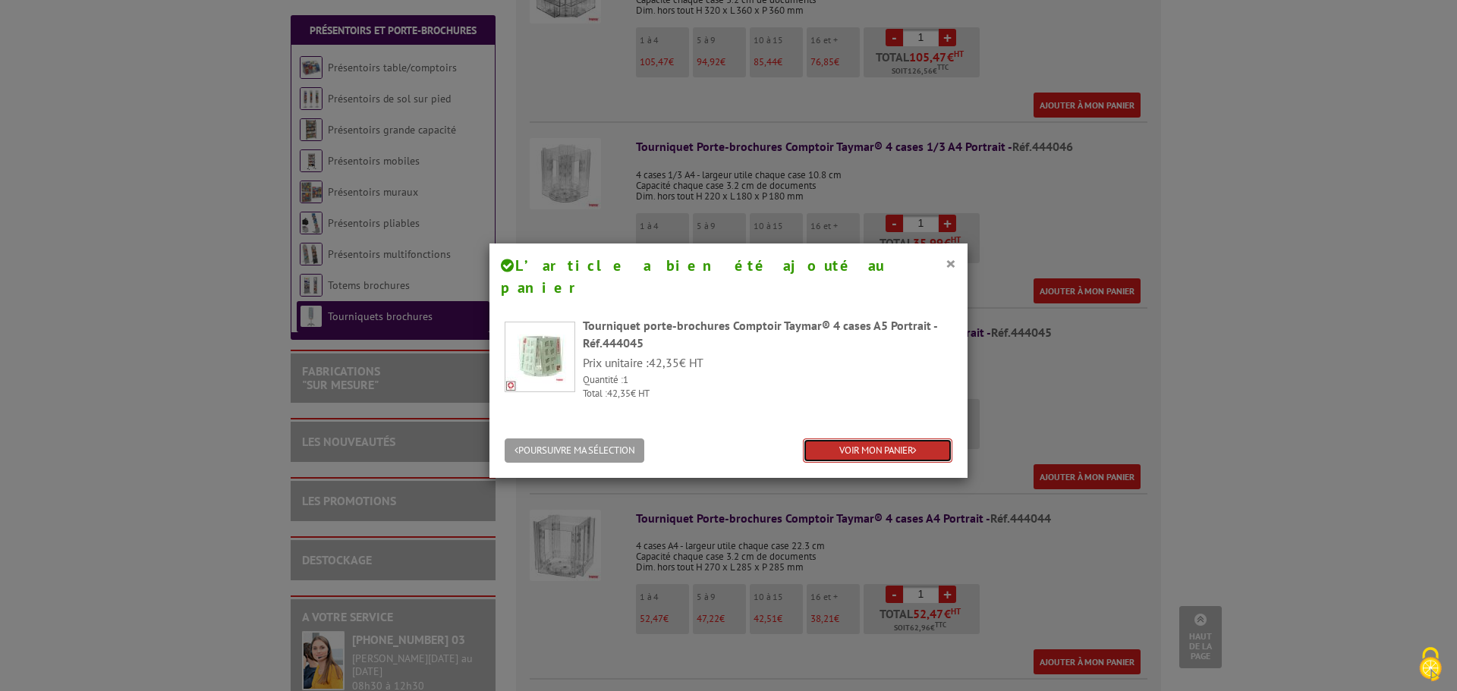
click at [892, 439] on link "VOIR MON PANIER" at bounding box center [877, 451] width 149 height 25
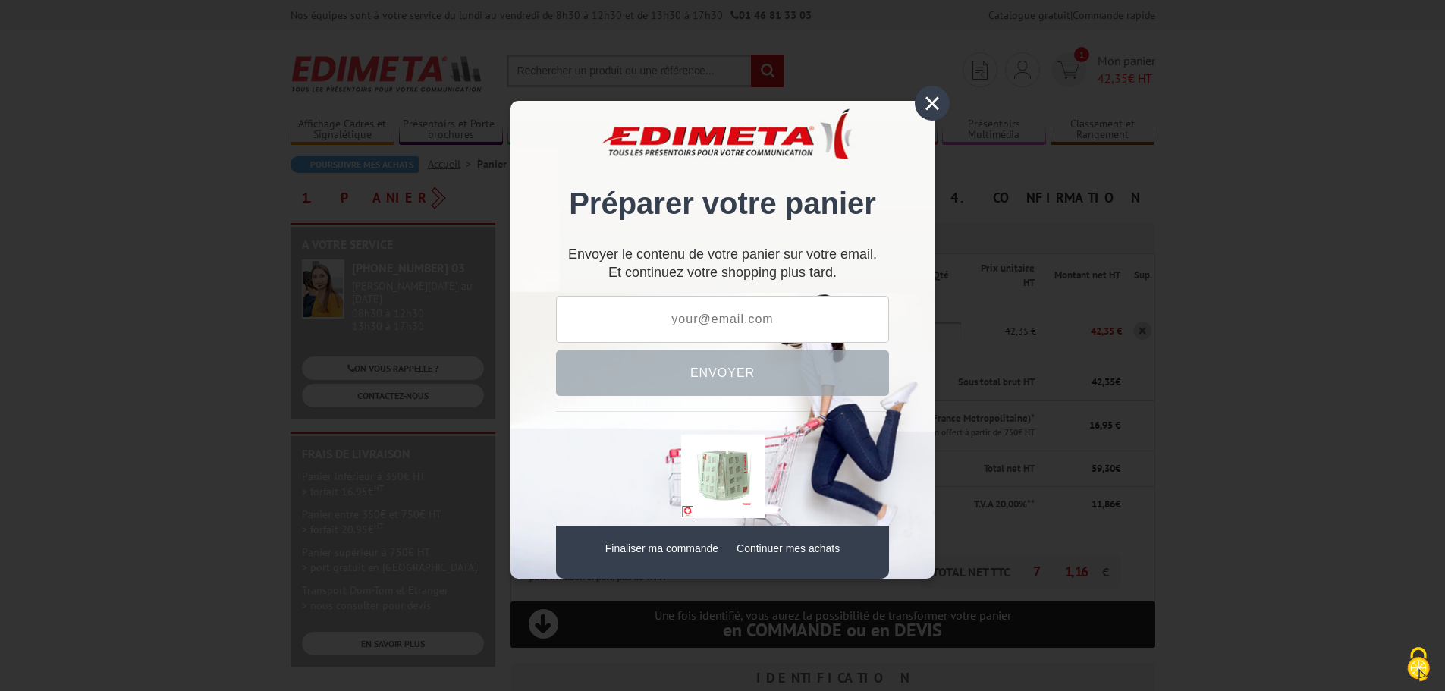
click at [943, 101] on div "×" at bounding box center [932, 103] width 35 height 35
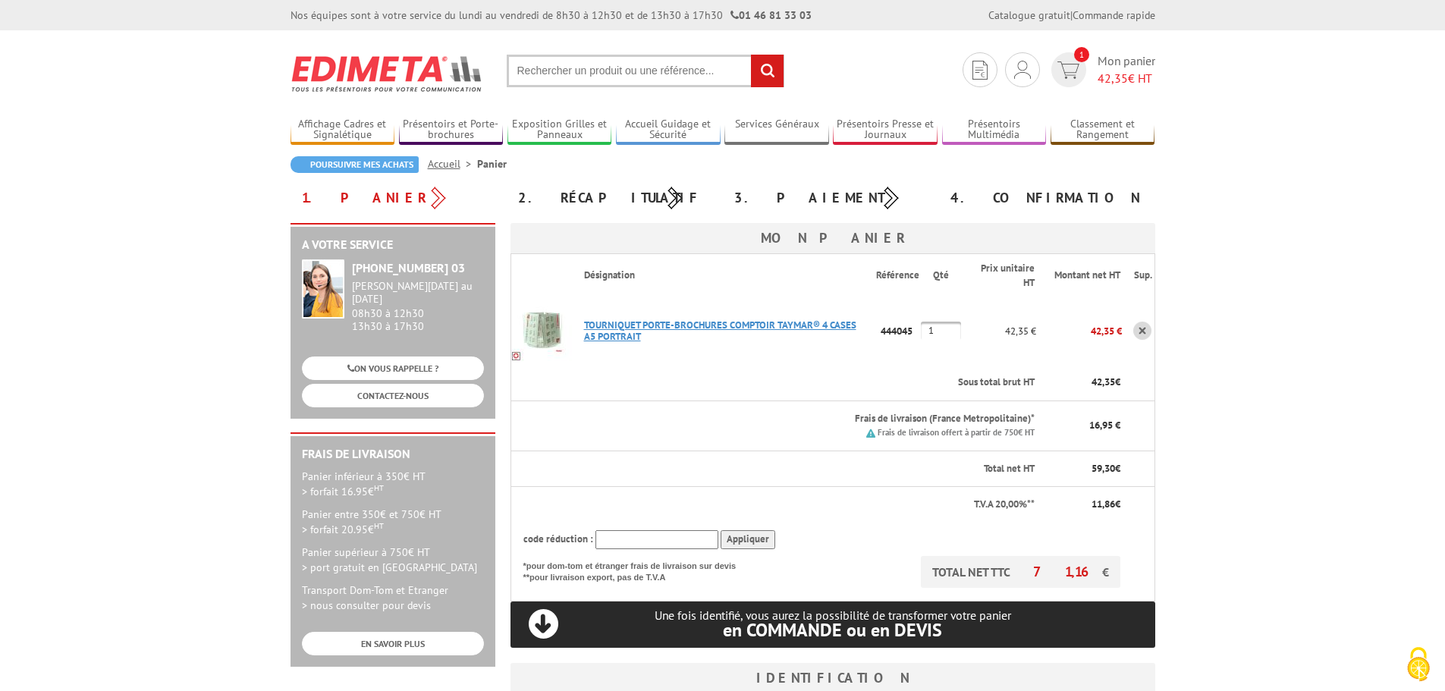
click at [624, 329] on link "TOURNIQUET PORTE-BROCHURES COMPTOIR TAYMAR® 4 CASES A5 PORTRAIT" at bounding box center [720, 331] width 272 height 24
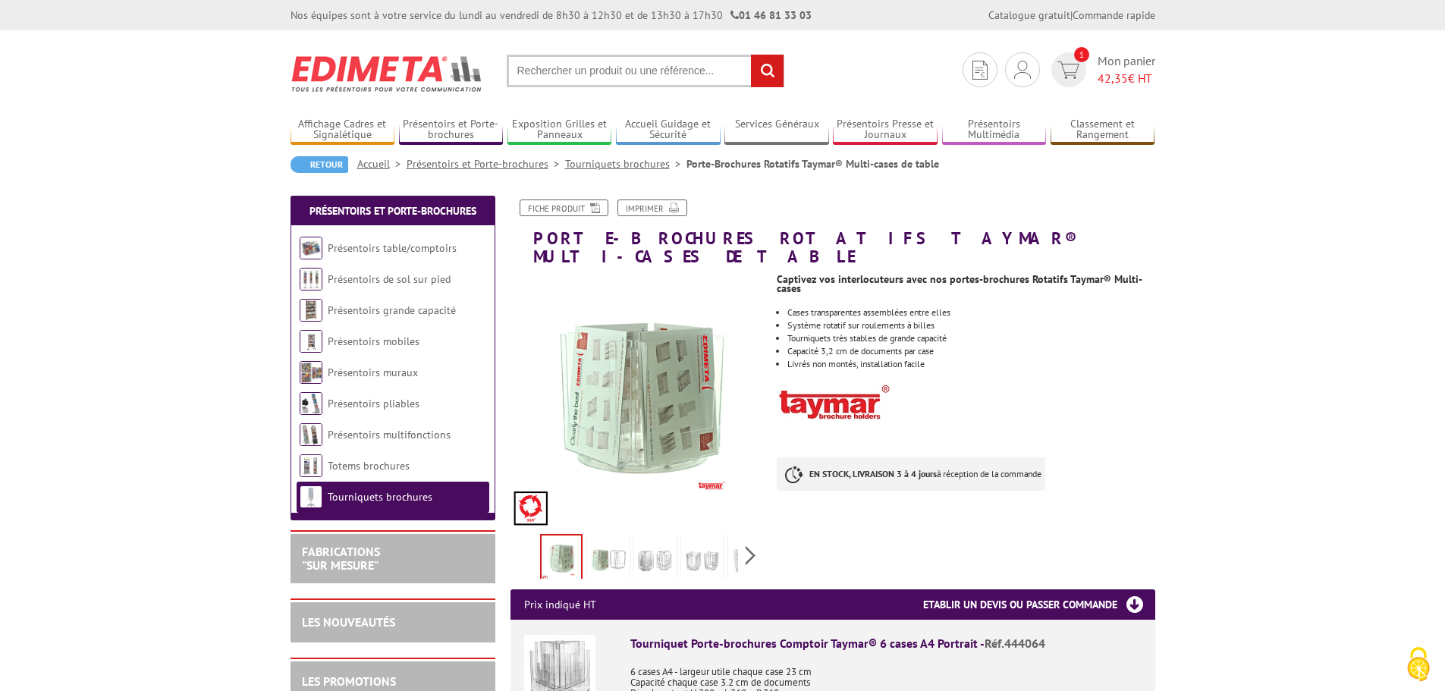
click at [616, 543] on img at bounding box center [608, 560] width 36 height 47
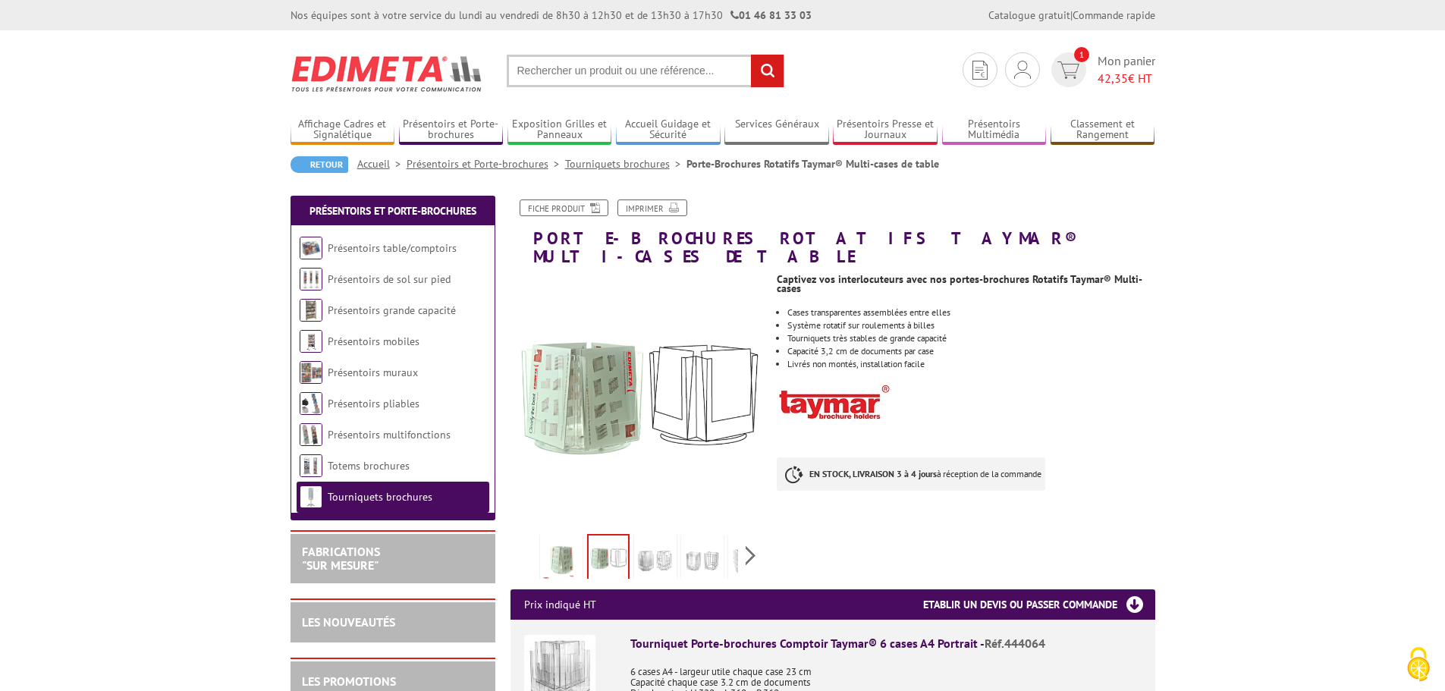
click at [652, 543] on img at bounding box center [655, 560] width 36 height 47
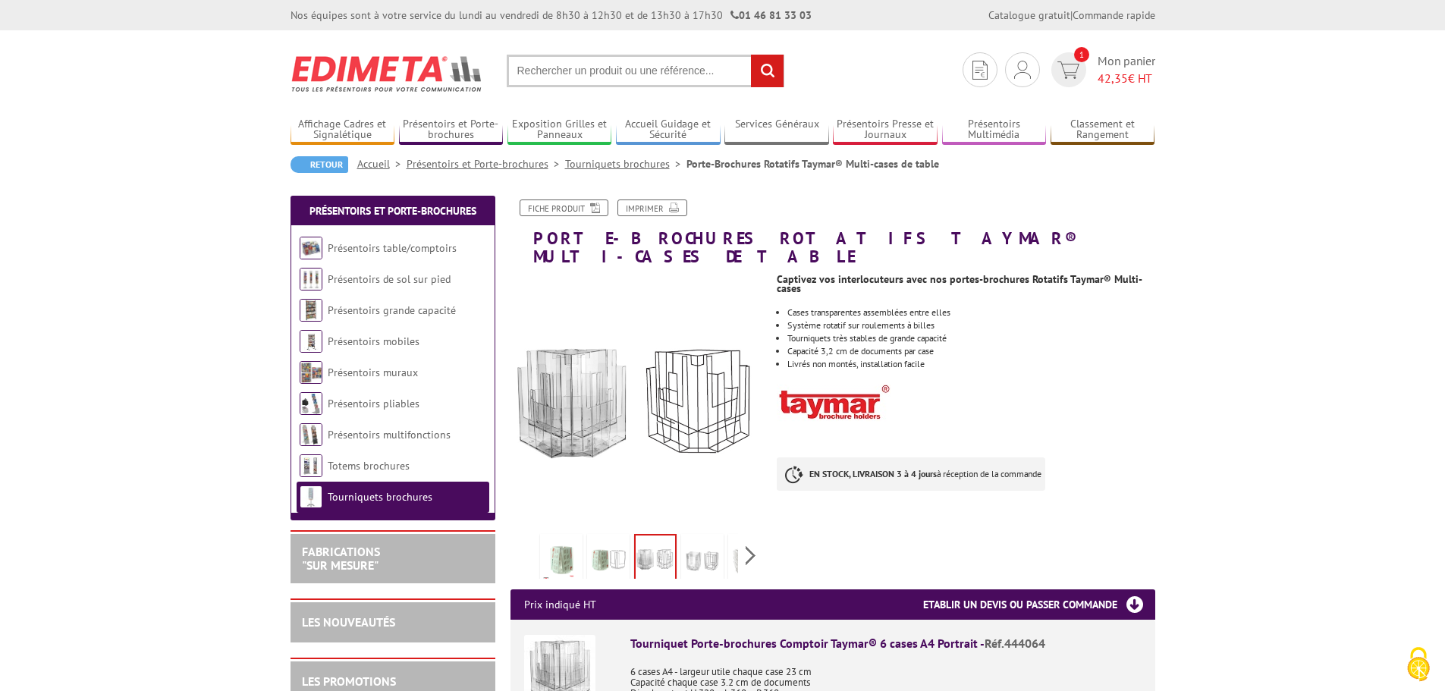
click at [716, 543] on img at bounding box center [702, 560] width 36 height 47
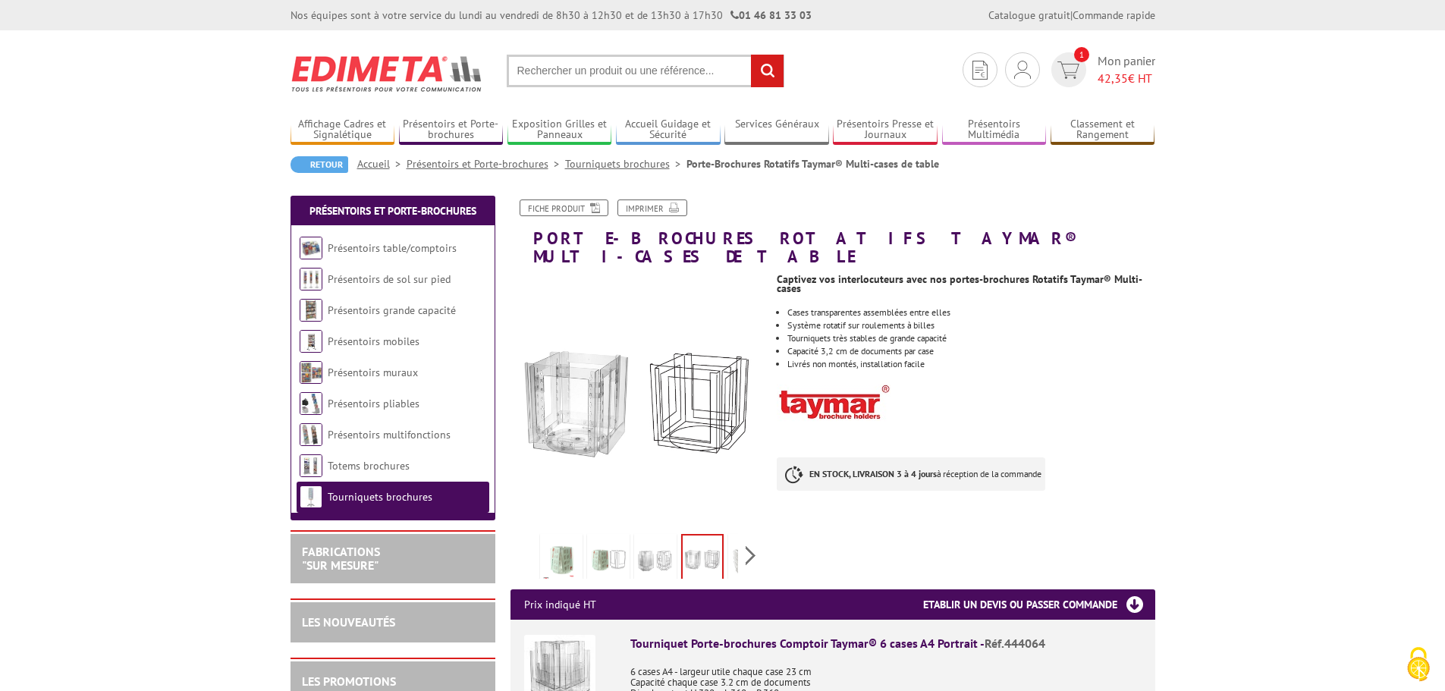
click at [738, 537] on img at bounding box center [749, 560] width 36 height 47
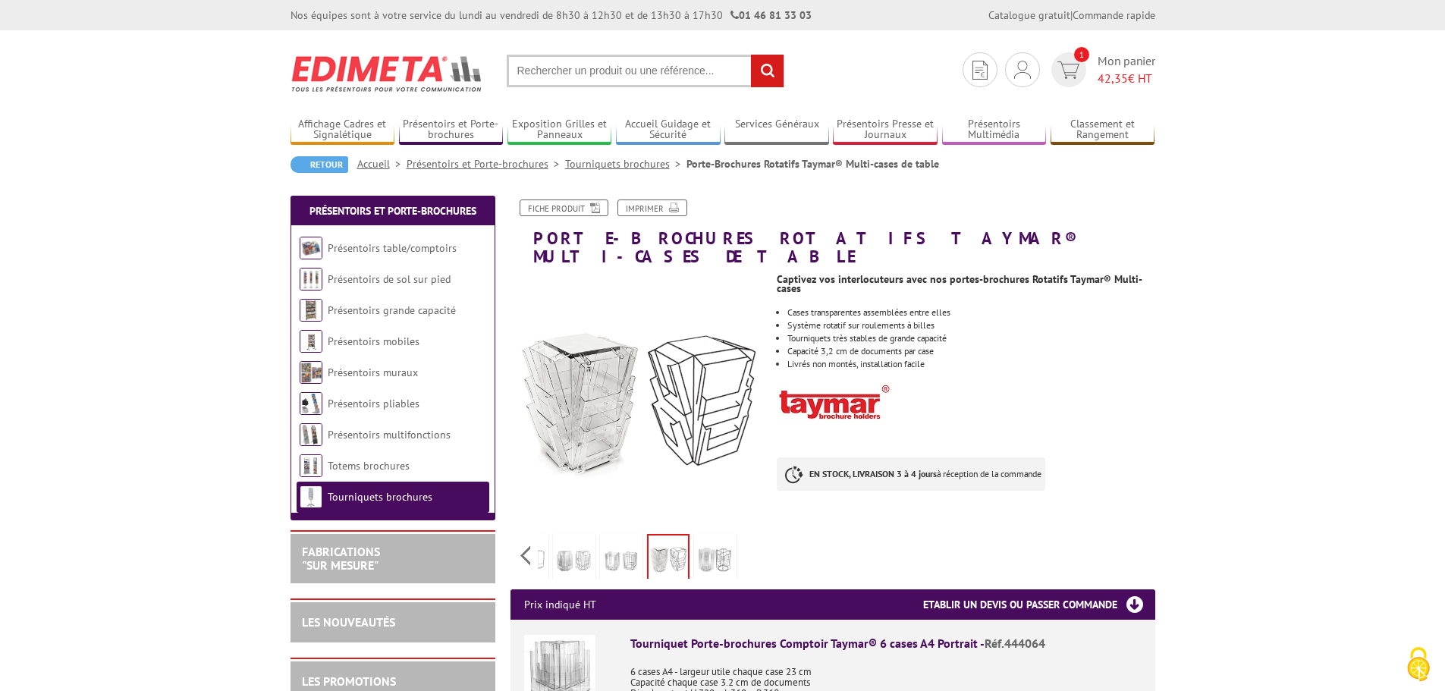
click at [703, 546] on img at bounding box center [715, 560] width 36 height 47
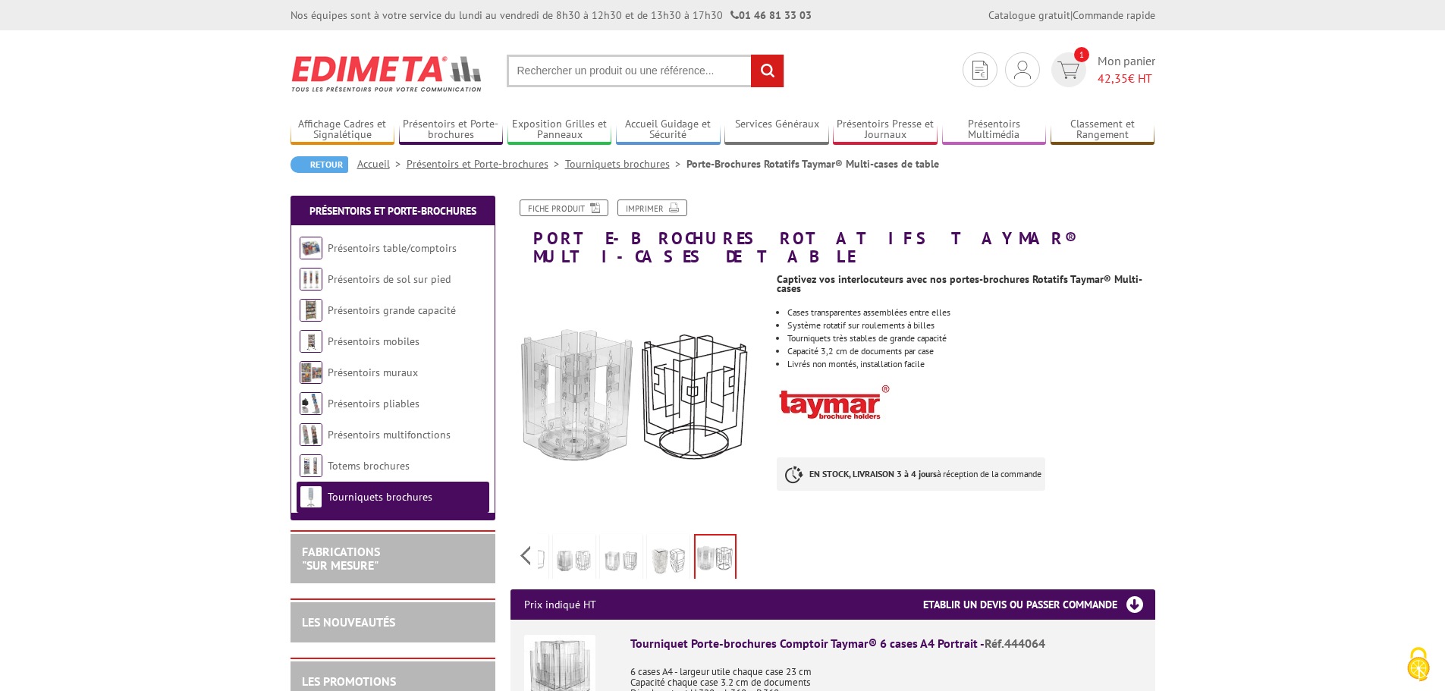
click at [663, 550] on img at bounding box center [668, 560] width 36 height 47
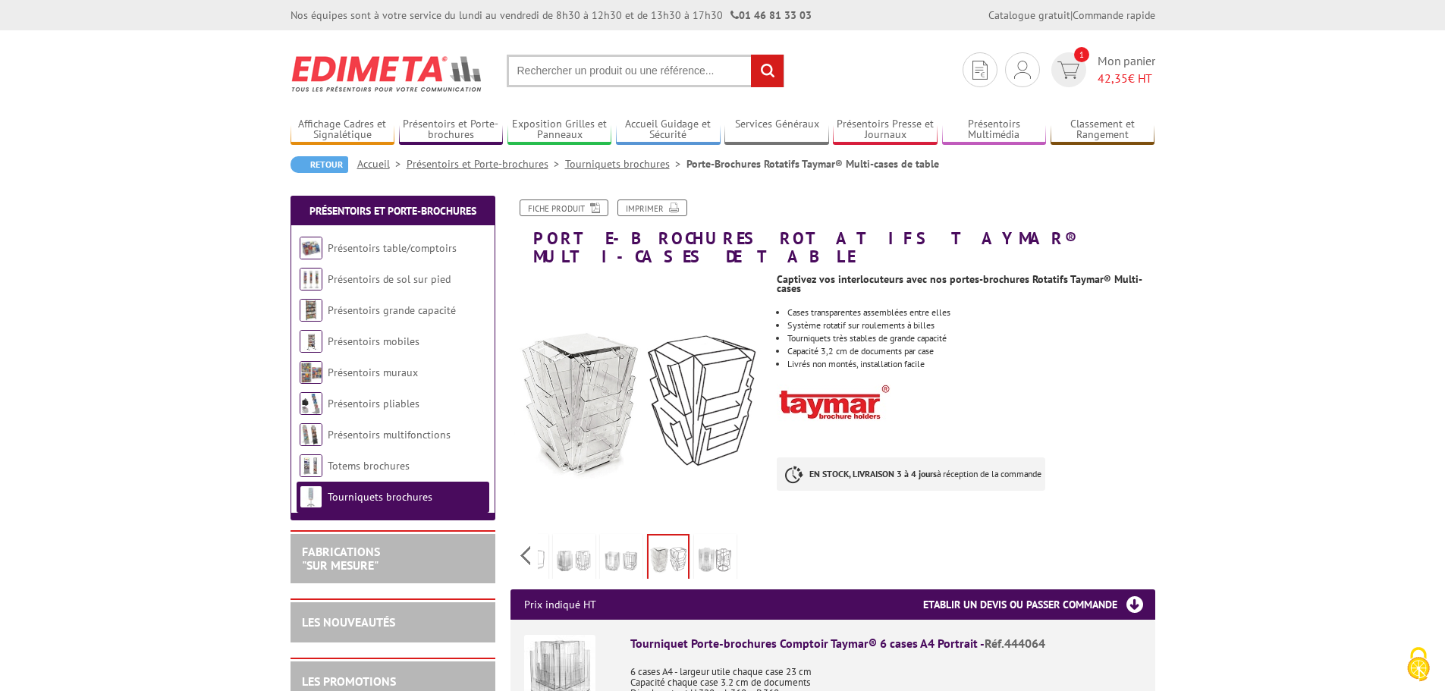
click at [635, 545] on img at bounding box center [621, 560] width 36 height 47
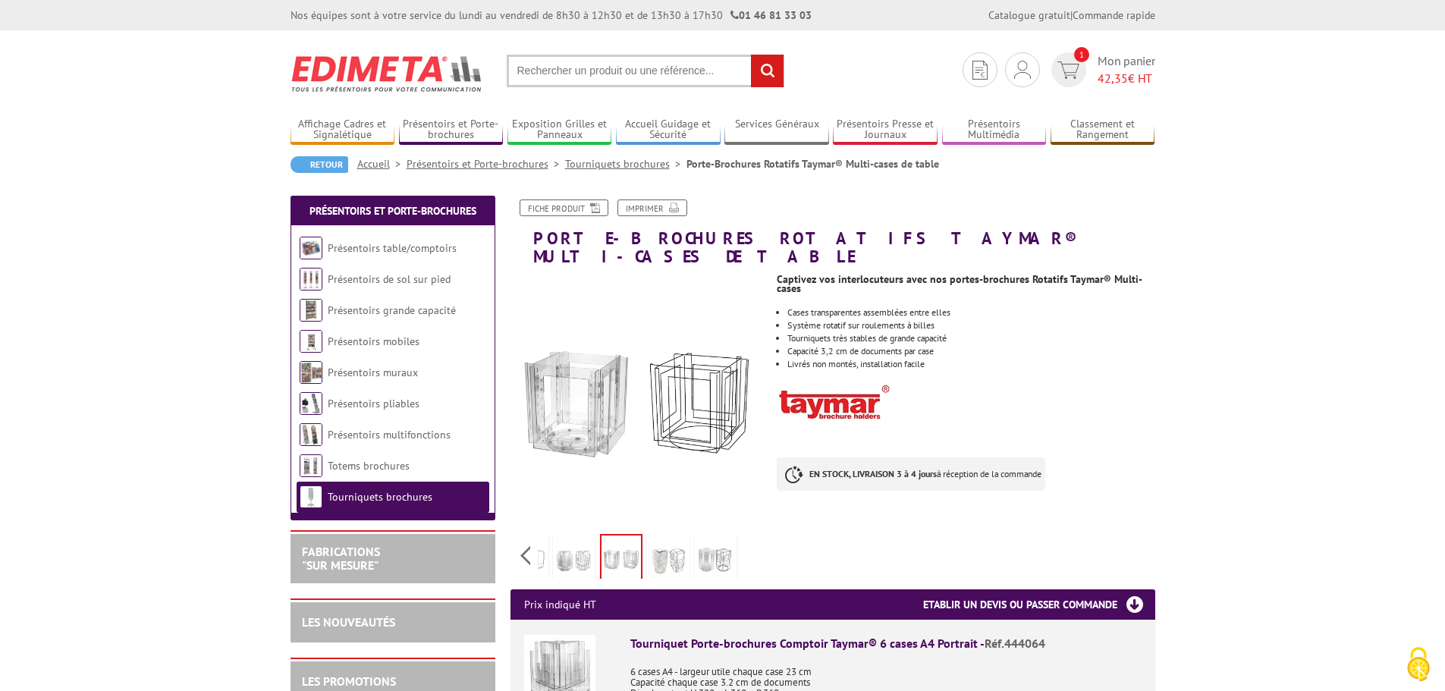
click at [564, 552] on img at bounding box center [574, 560] width 36 height 47
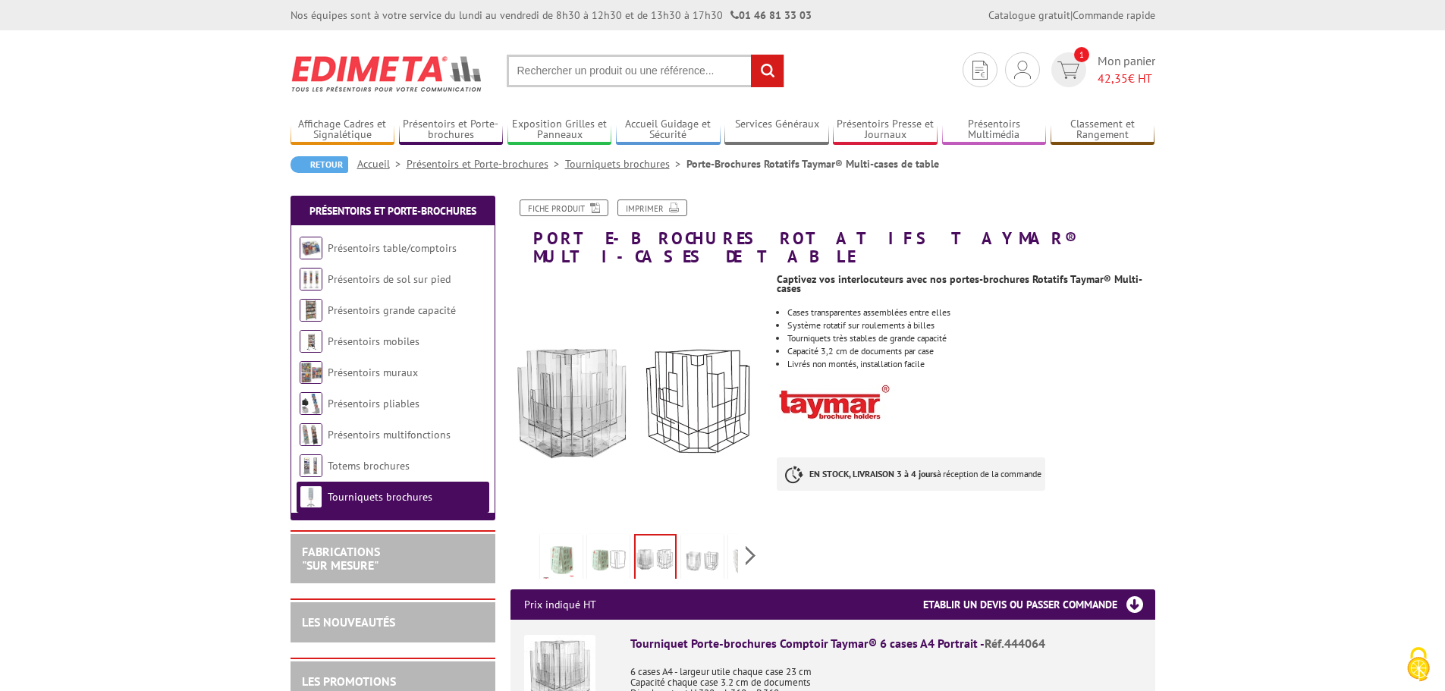
click at [532, 545] on div "Previous Next" at bounding box center [639, 555] width 256 height 53
click at [596, 541] on img at bounding box center [608, 560] width 36 height 47
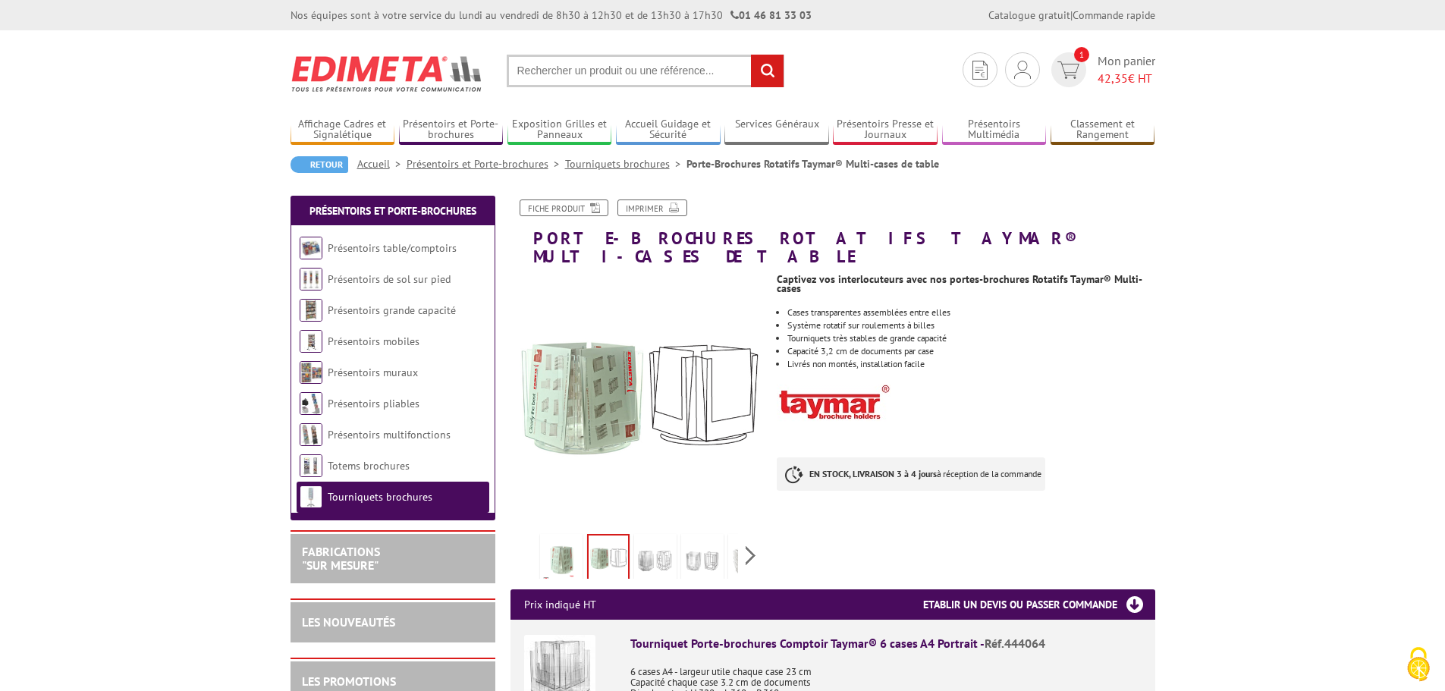
click at [561, 542] on img at bounding box center [561, 560] width 36 height 47
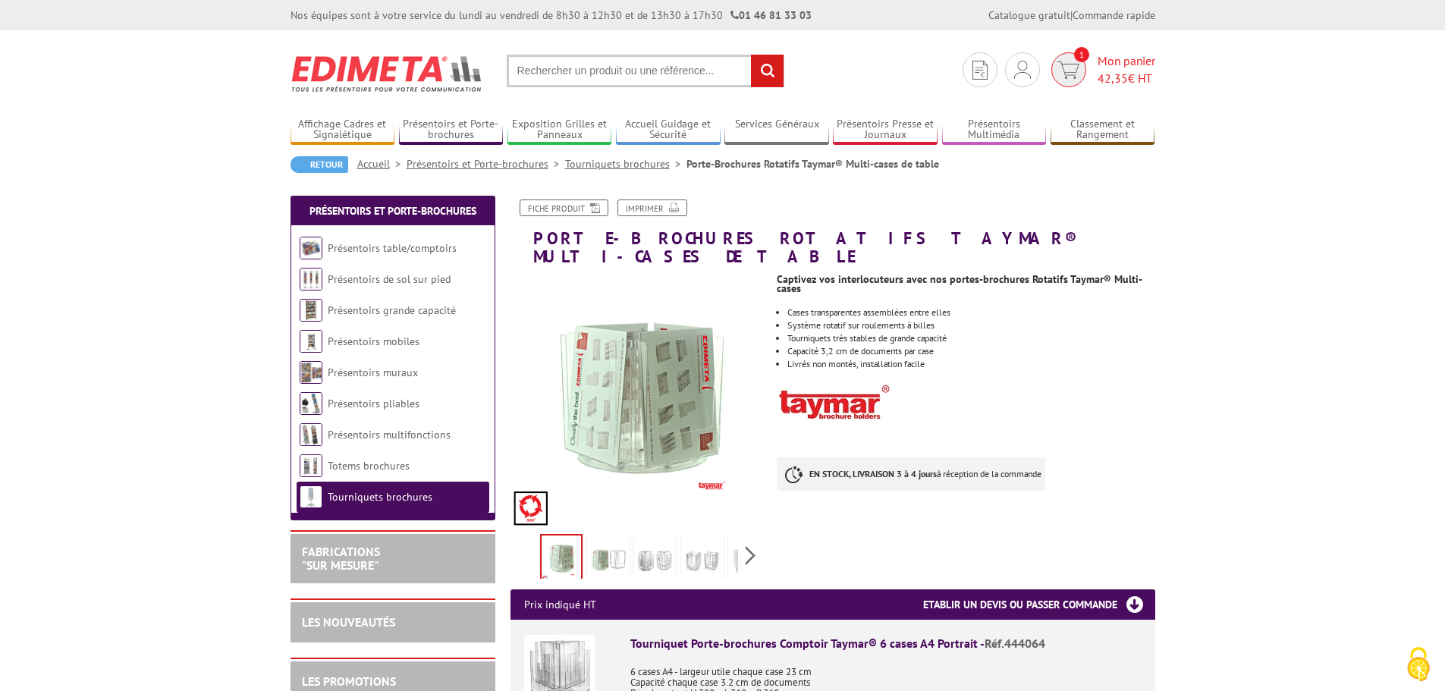
click at [1090, 67] on link "1 Mon panier 42,35 € HT" at bounding box center [1102, 69] width 108 height 35
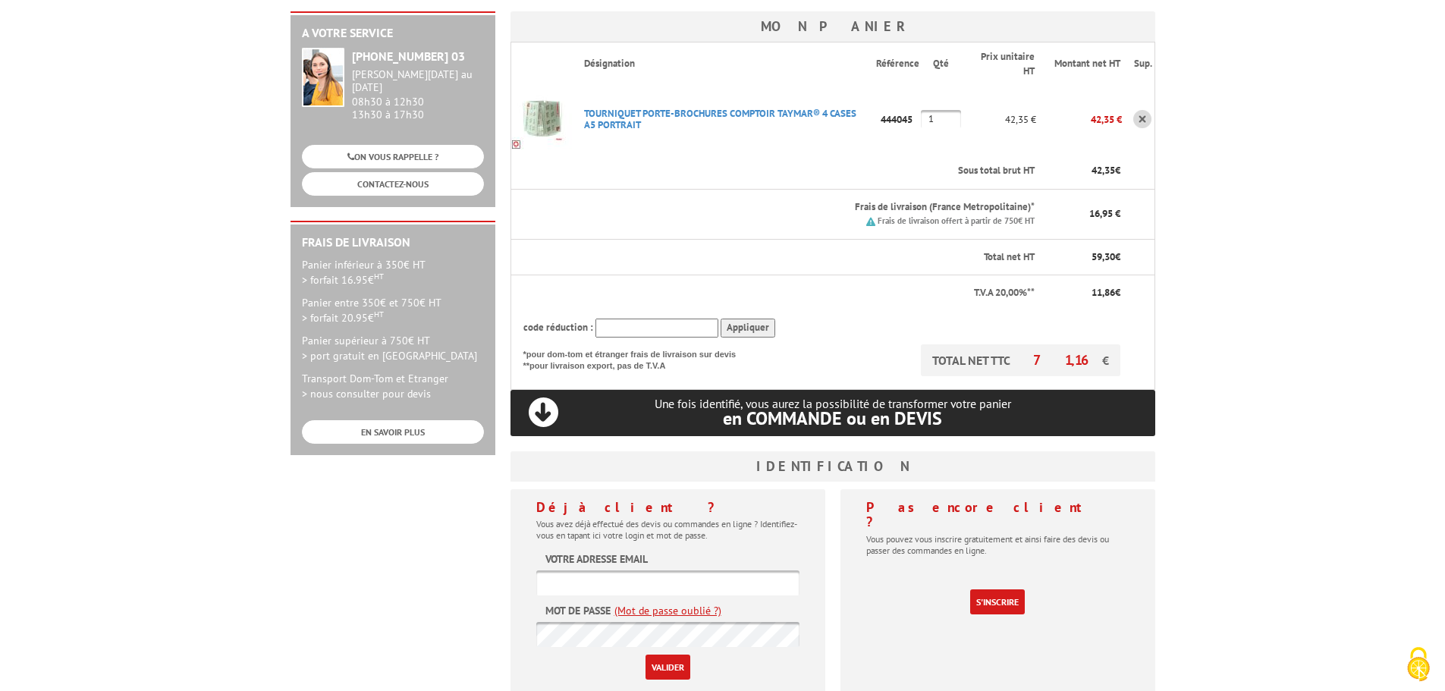
scroll to position [304, 0]
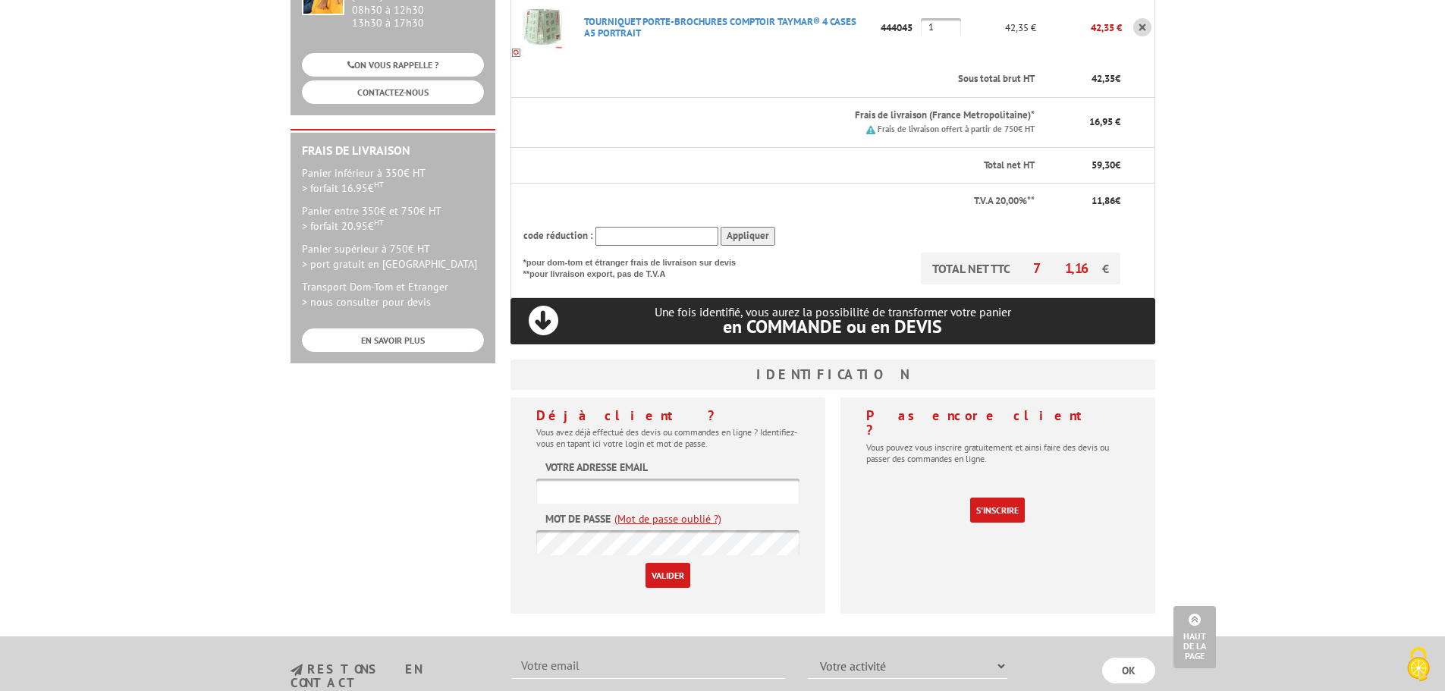
click at [588, 496] on input "text" at bounding box center [667, 491] width 263 height 25
type input "A"
type input "assitante.compta@cregylesmeaux.fr"
click at [685, 518] on link "(Mot de passe oublié ?)" at bounding box center [668, 518] width 107 height 15
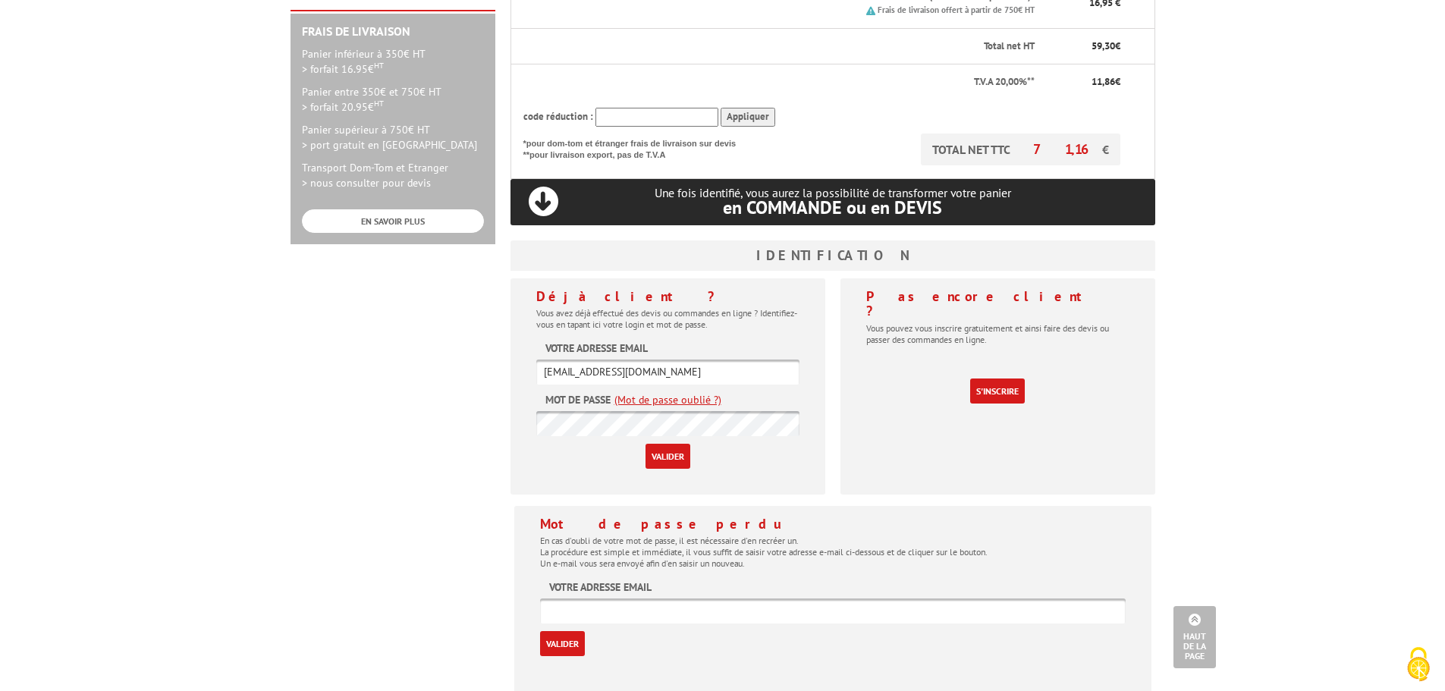
scroll to position [455, 0]
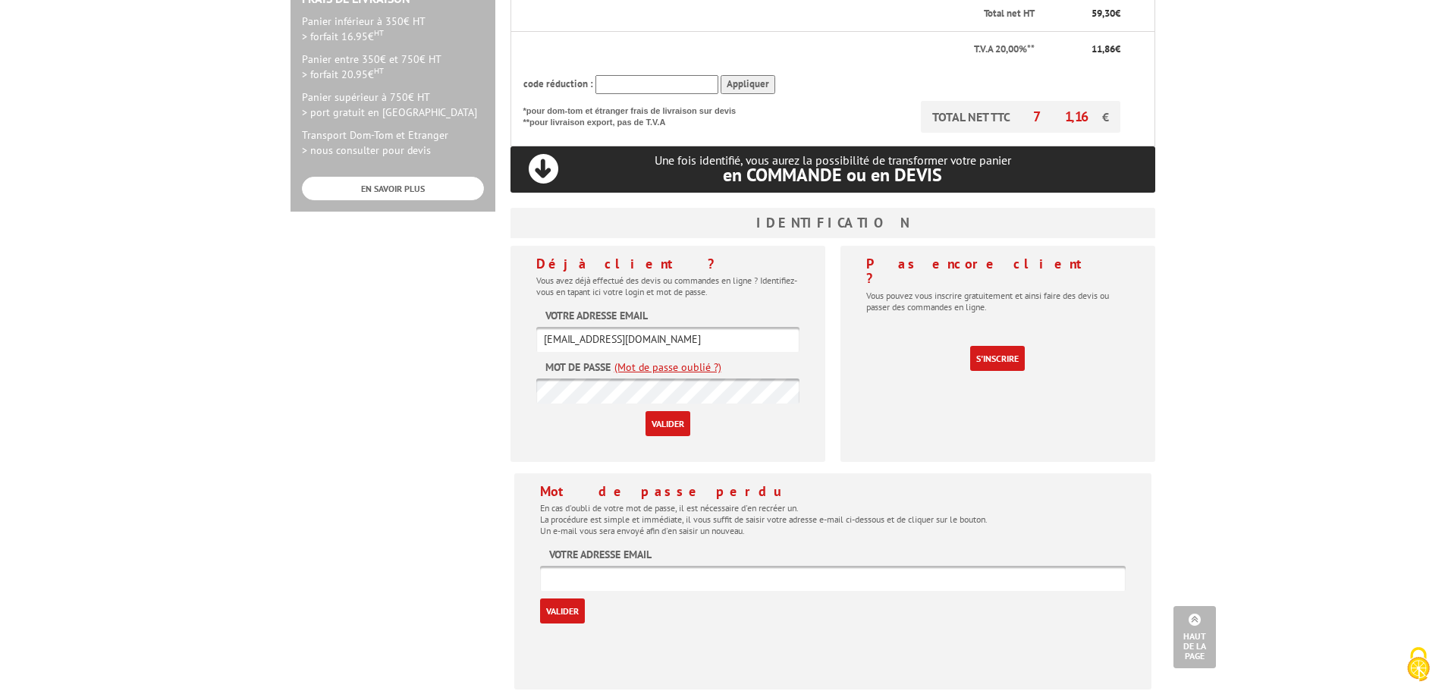
drag, startPoint x: 713, startPoint y: 344, endPoint x: 313, endPoint y: 357, distance: 400.8
click at [313, 357] on div "A votre service +33 (0)1 46 81 33 03 Du Lundi au Vendredi 08h30 à 12h30 13h30 à…" at bounding box center [723, 234] width 880 height 933
click at [621, 580] on input "text" at bounding box center [833, 578] width 586 height 25
paste input "assitante.compta@cregylesmeaux.fr"
type input "assitante.compta@cregylesmeaux.fr"
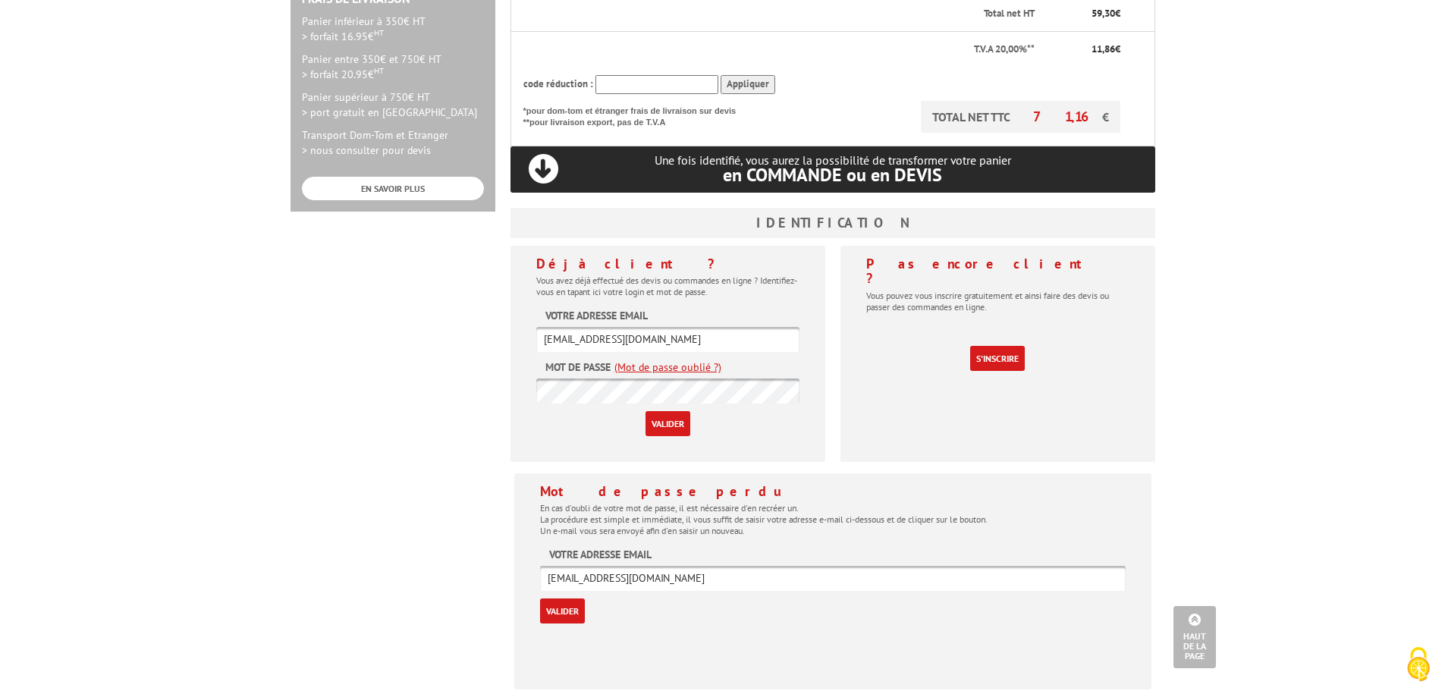
click at [548, 609] on input "Valider" at bounding box center [562, 611] width 45 height 25
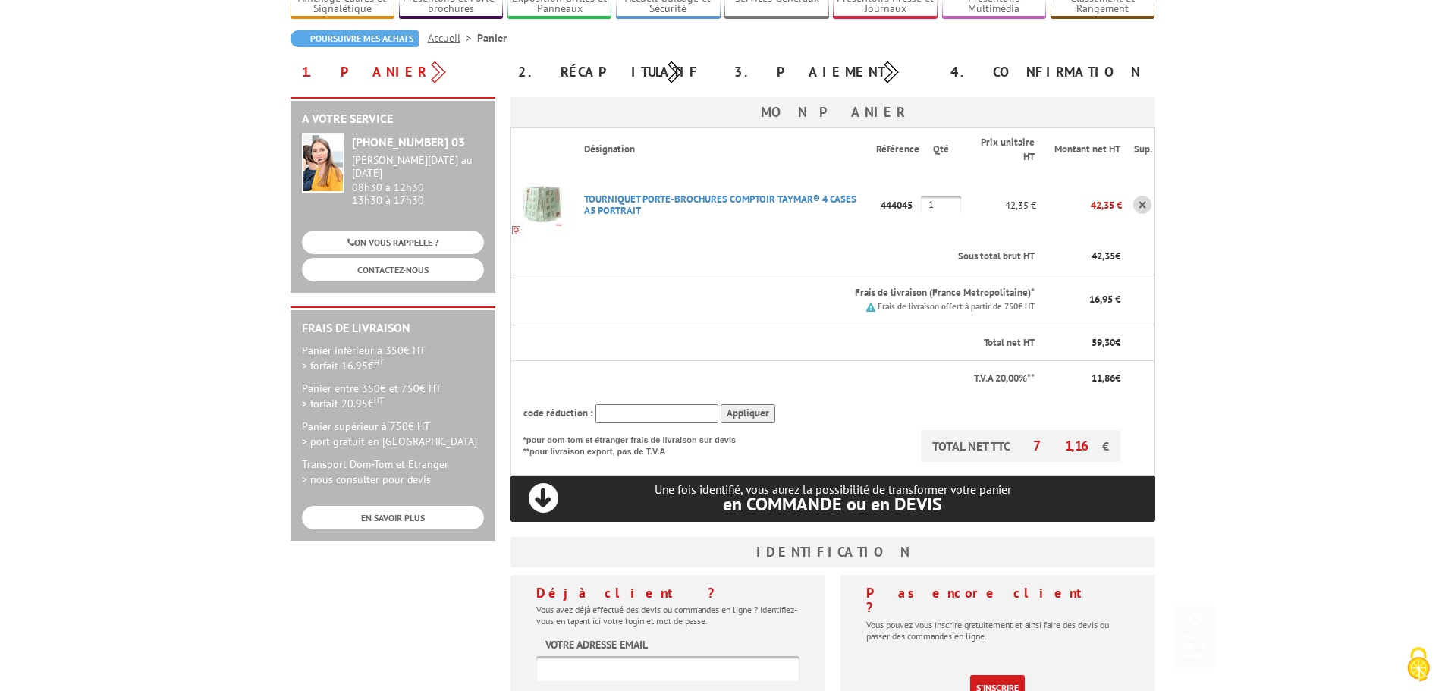
scroll to position [531, 0]
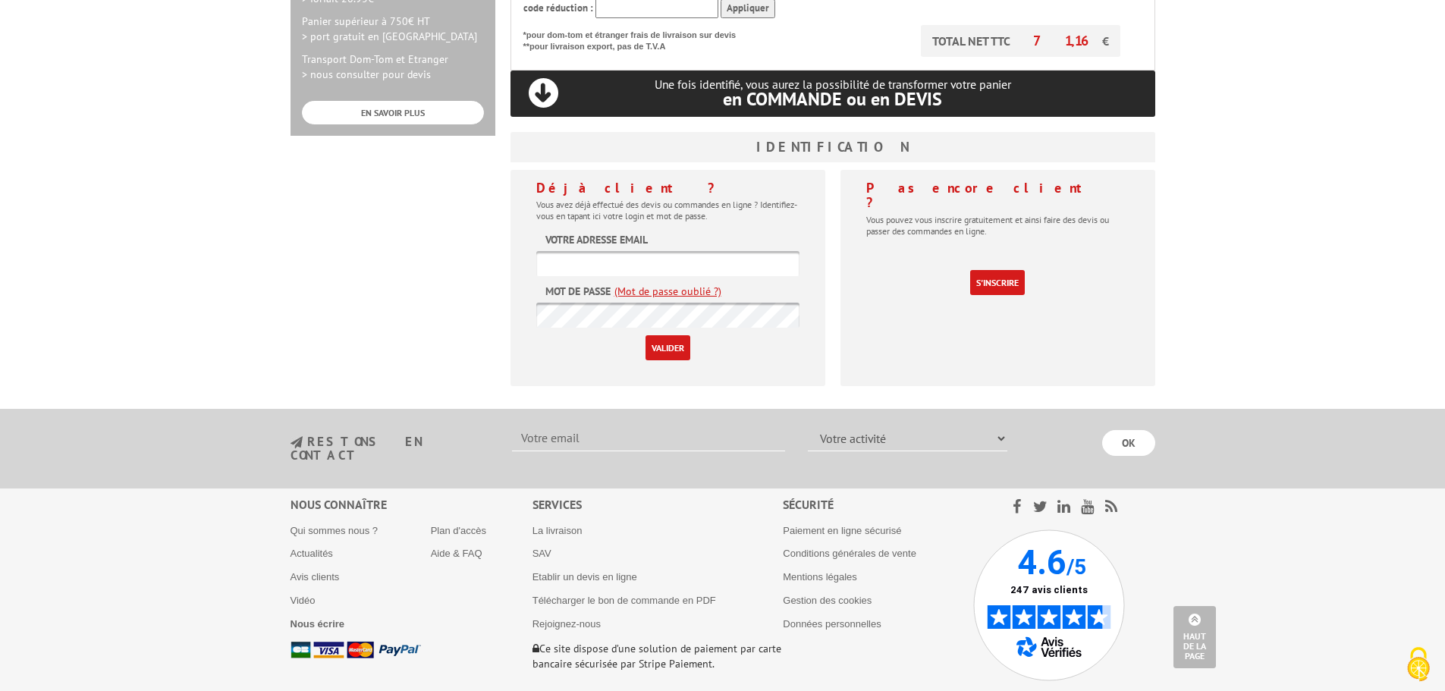
click at [621, 269] on input "text" at bounding box center [667, 263] width 263 height 25
type input "[EMAIL_ADDRESS][DOMAIN_NAME]"
click at [633, 294] on link "(Mot de passe oublié ?)" at bounding box center [668, 291] width 107 height 15
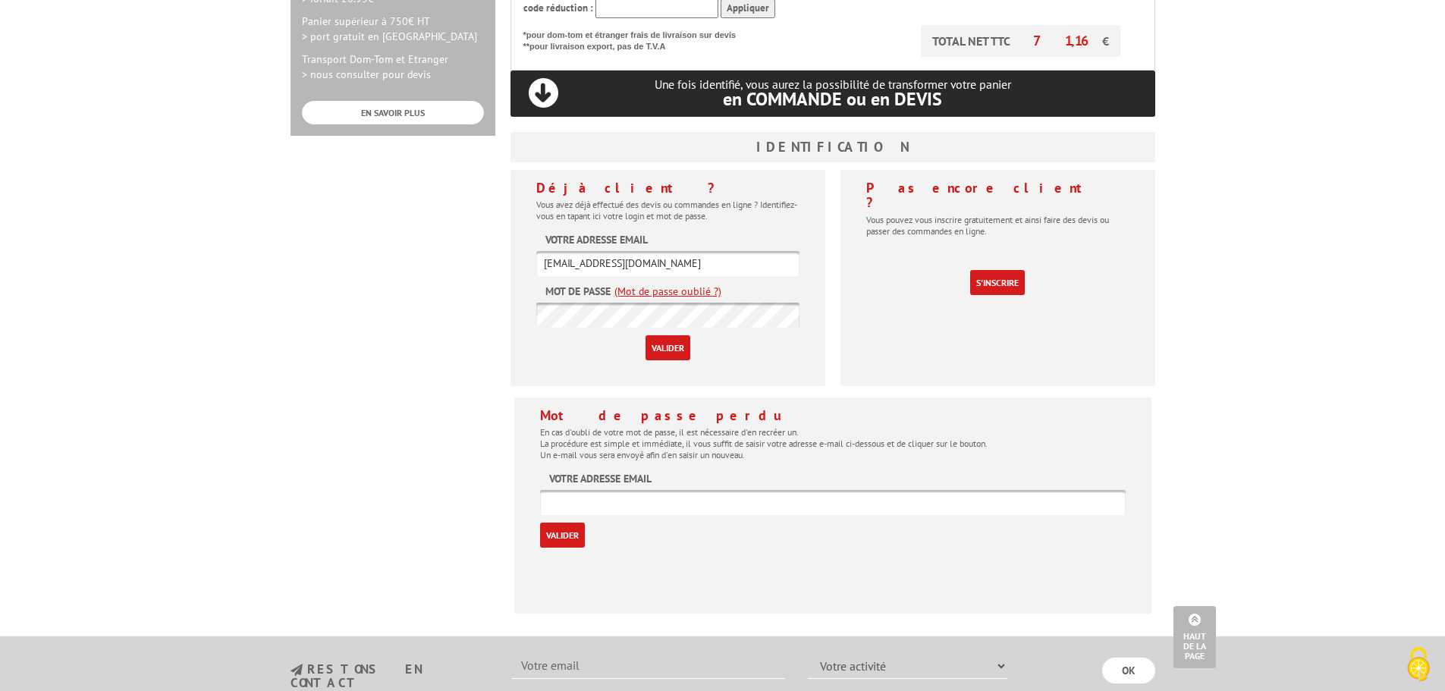
drag, startPoint x: 675, startPoint y: 264, endPoint x: 193, endPoint y: 250, distance: 482.0
click at [193, 250] on body "Nos équipes sont à votre service du [DATE] au [DATE] de 8h30 à 12h30 et de 13h3…" at bounding box center [722, 228] width 1445 height 1518
click at [656, 496] on input "text" at bounding box center [833, 502] width 586 height 25
paste input "[EMAIL_ADDRESS][DOMAIN_NAME]"
type input "[EMAIL_ADDRESS][DOMAIN_NAME]"
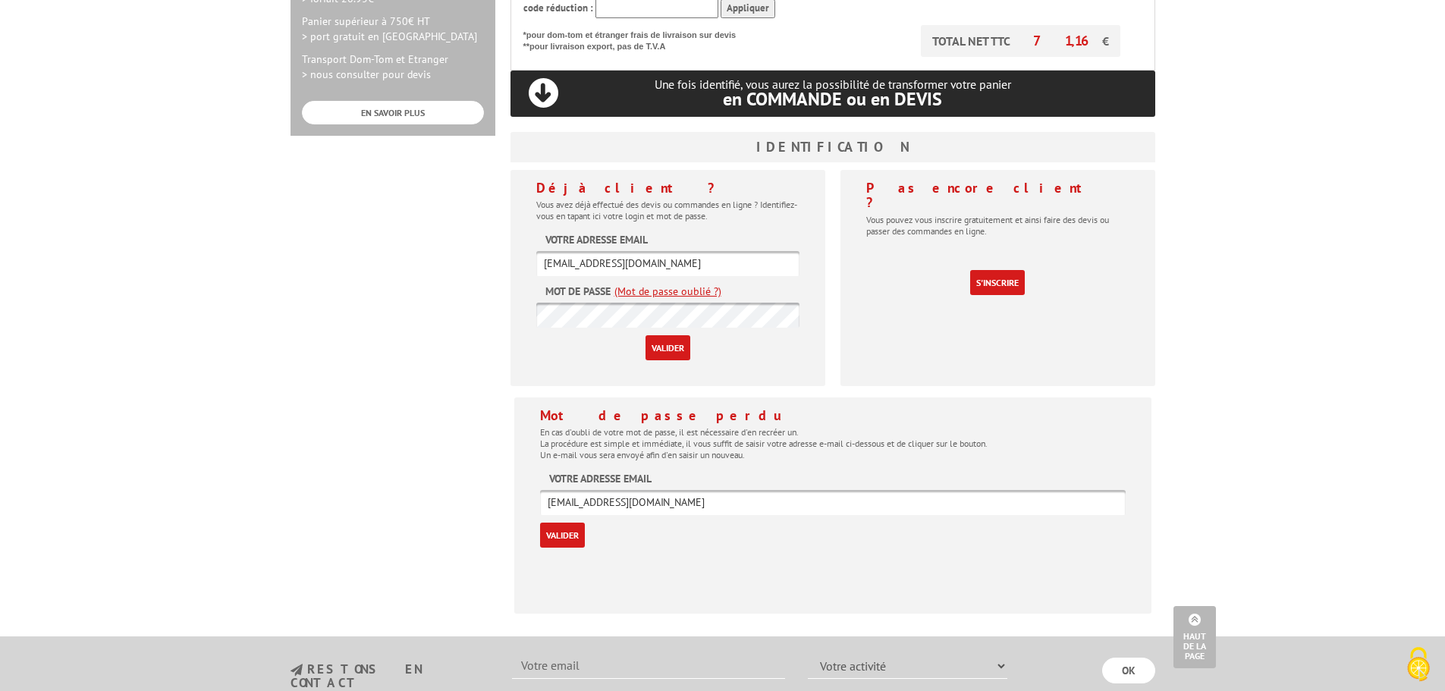
click at [549, 537] on input "Valider" at bounding box center [562, 535] width 45 height 25
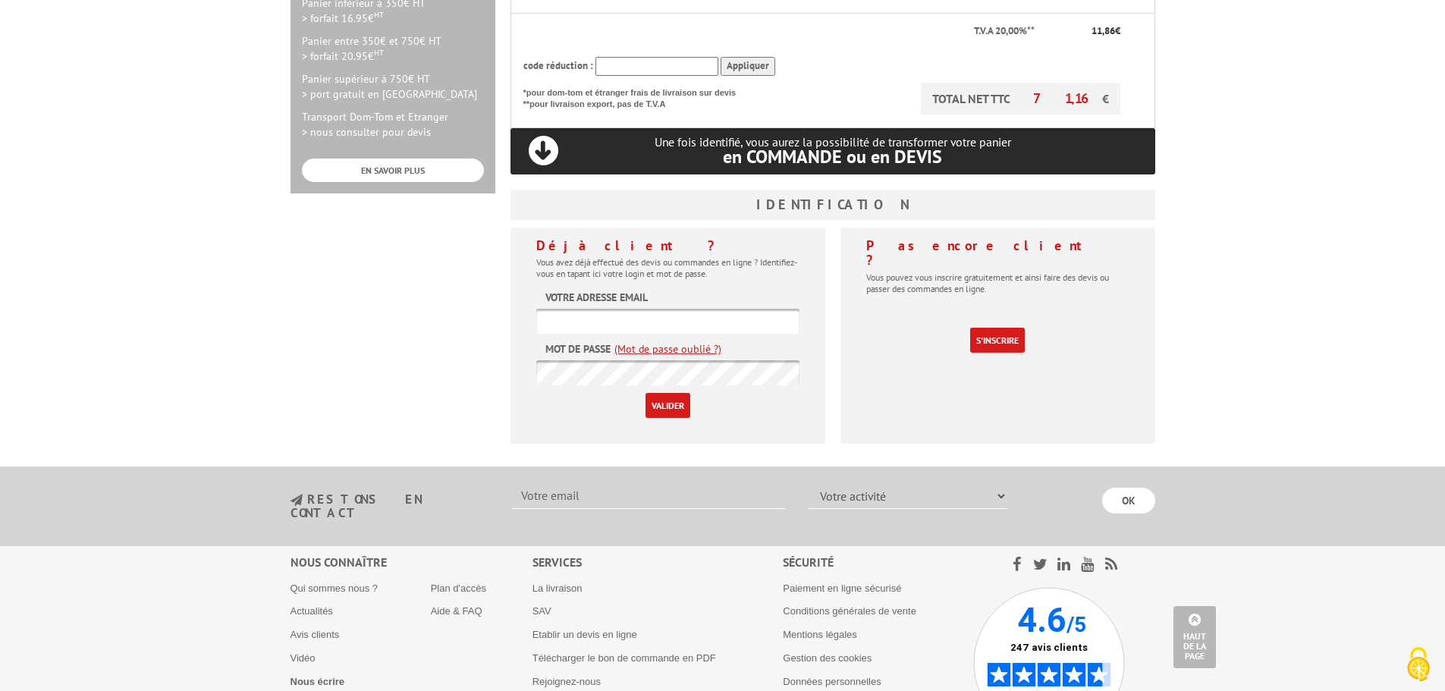
scroll to position [588, 0]
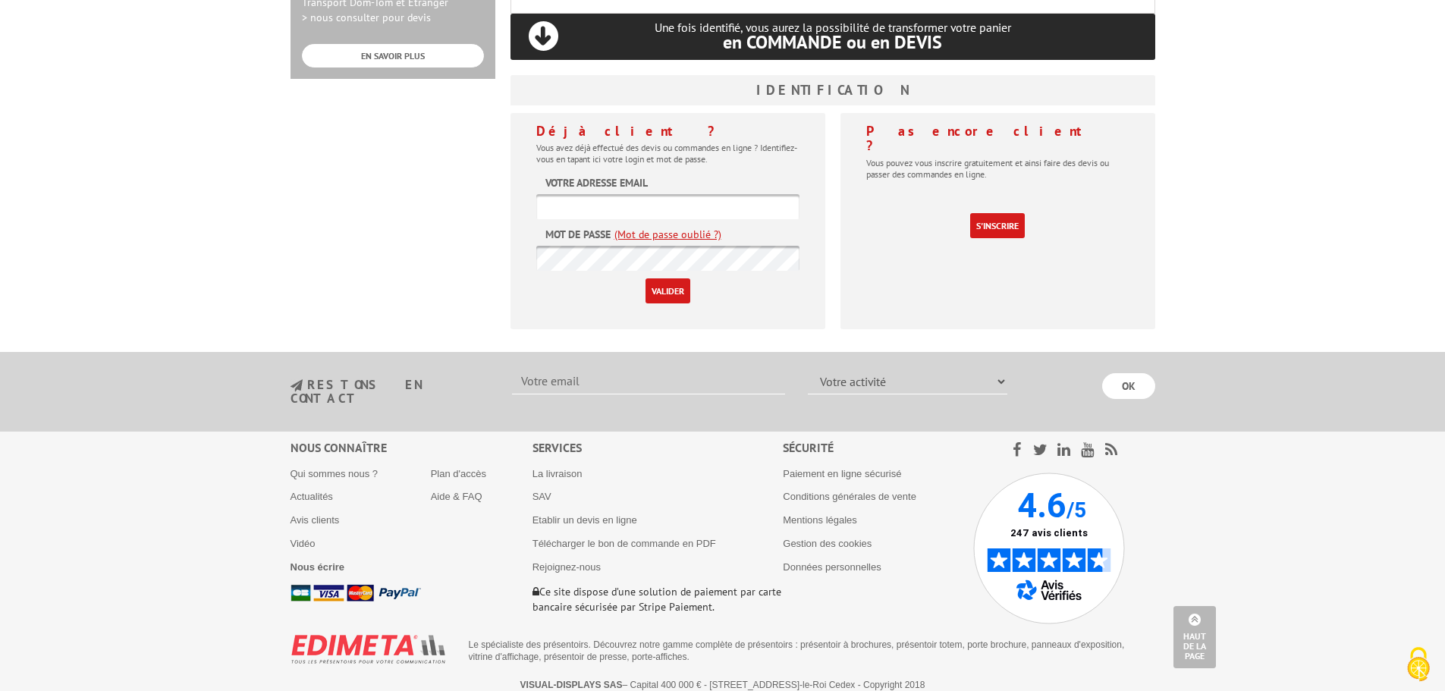
click at [722, 215] on input "text" at bounding box center [667, 206] width 263 height 25
click at [928, 284] on div "Pas encore client ? Vous pouvez vous inscrire gratuitement et ainsi faire des d…" at bounding box center [998, 221] width 315 height 216
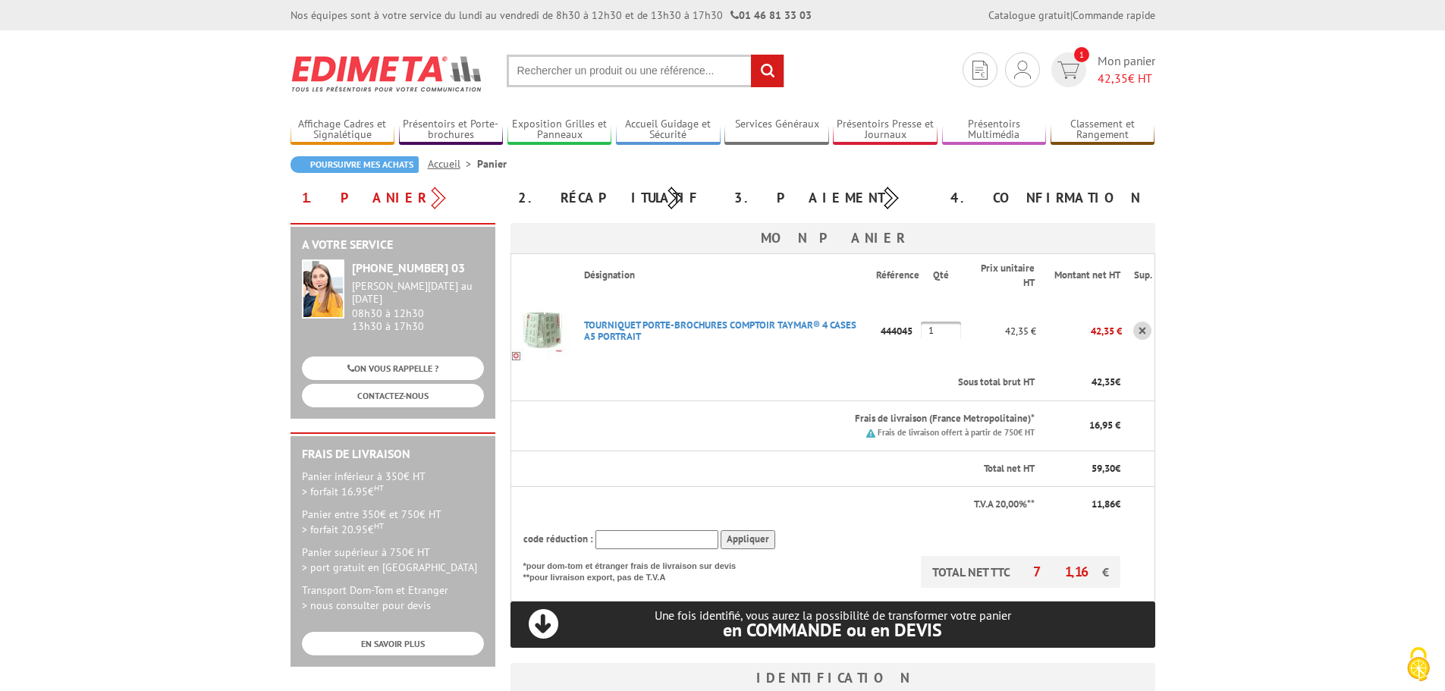
scroll to position [76, 0]
